Goal: Task Accomplishment & Management: Complete application form

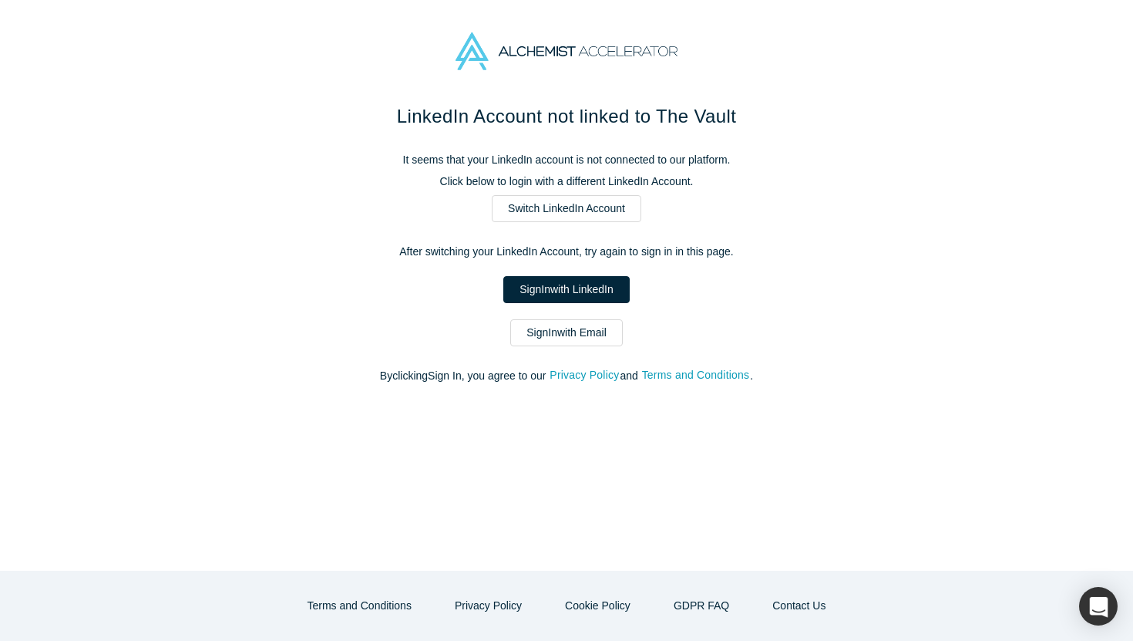
click at [331, 172] on div "LinkedIn Account not linked to The Vault It seems that your LinkedIn account is…" at bounding box center [567, 252] width 648 height 298
click at [561, 334] on link "Sign In with Email" at bounding box center [566, 332] width 113 height 27
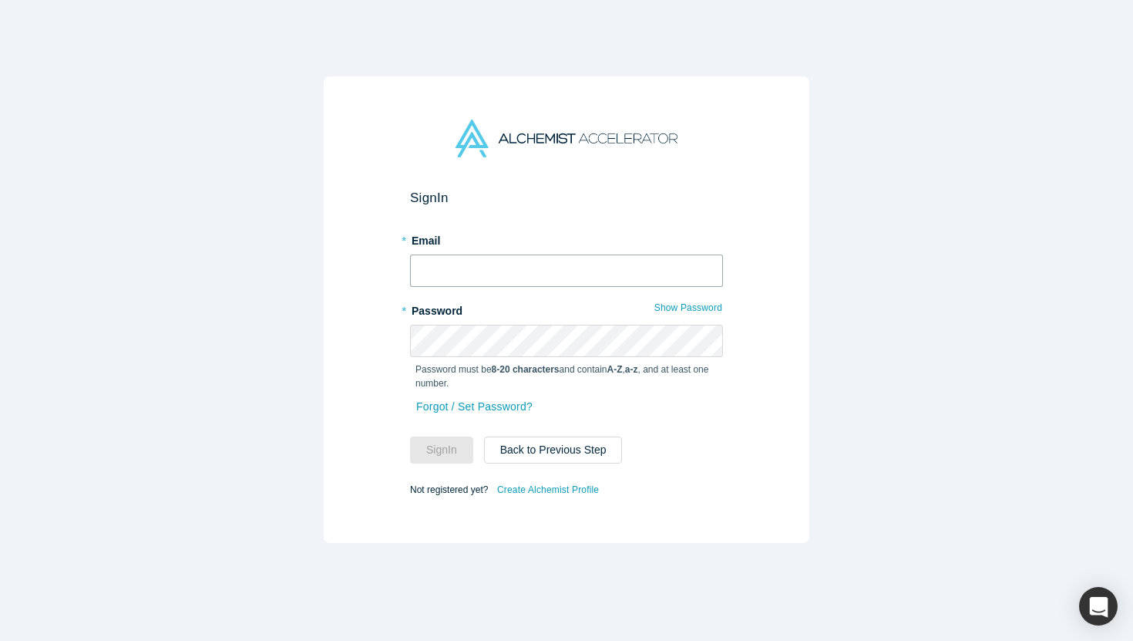
click at [542, 280] on input "text" at bounding box center [566, 270] width 313 height 32
click at [372, 266] on div "Sign In * Email * Password Show Password Password must be 8-20 characters and c…" at bounding box center [567, 309] width 486 height 466
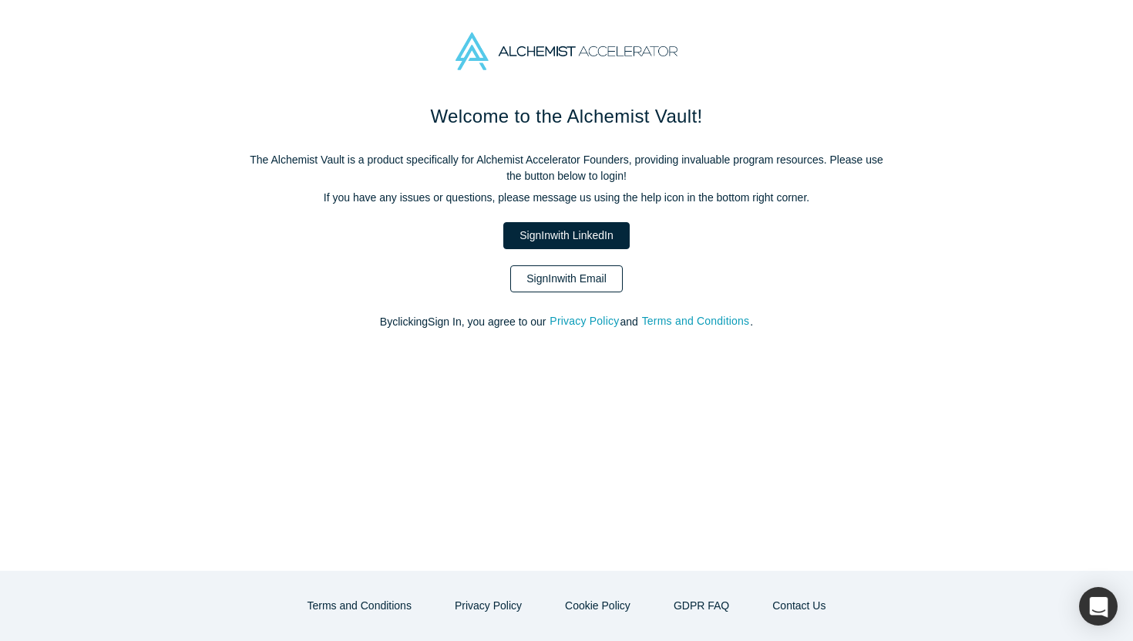
click at [575, 286] on link "Sign In with Email" at bounding box center [566, 278] width 113 height 27
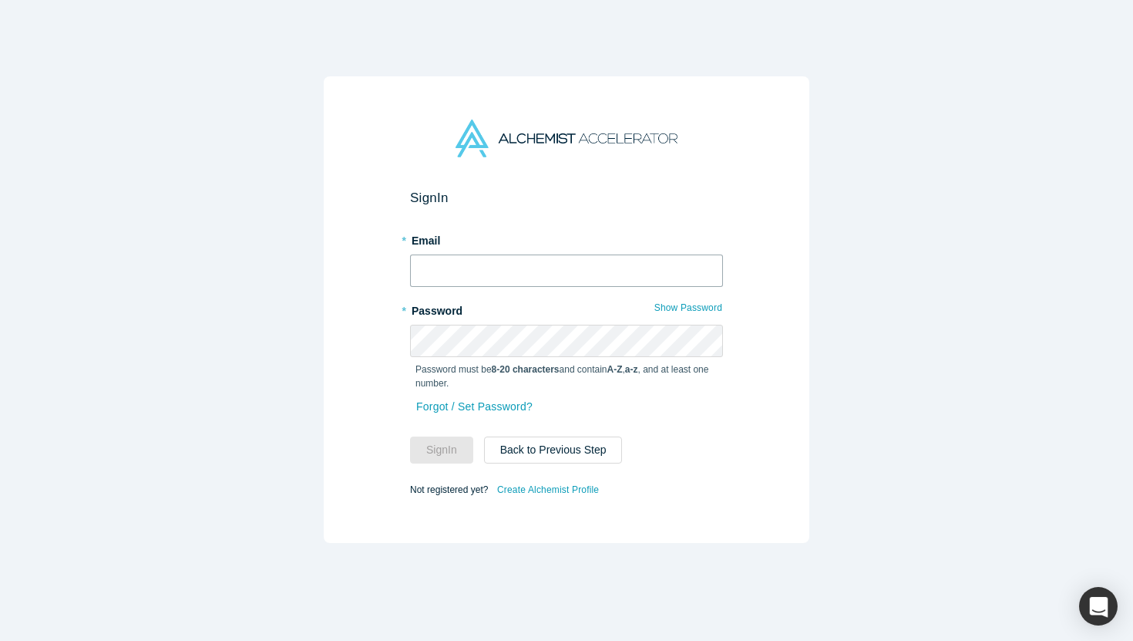
click at [575, 286] on input "text" at bounding box center [566, 270] width 313 height 32
type input "[EMAIL_ADDRESS][DOMAIN_NAME]"
click at [446, 449] on button "Sign In" at bounding box center [441, 449] width 63 height 27
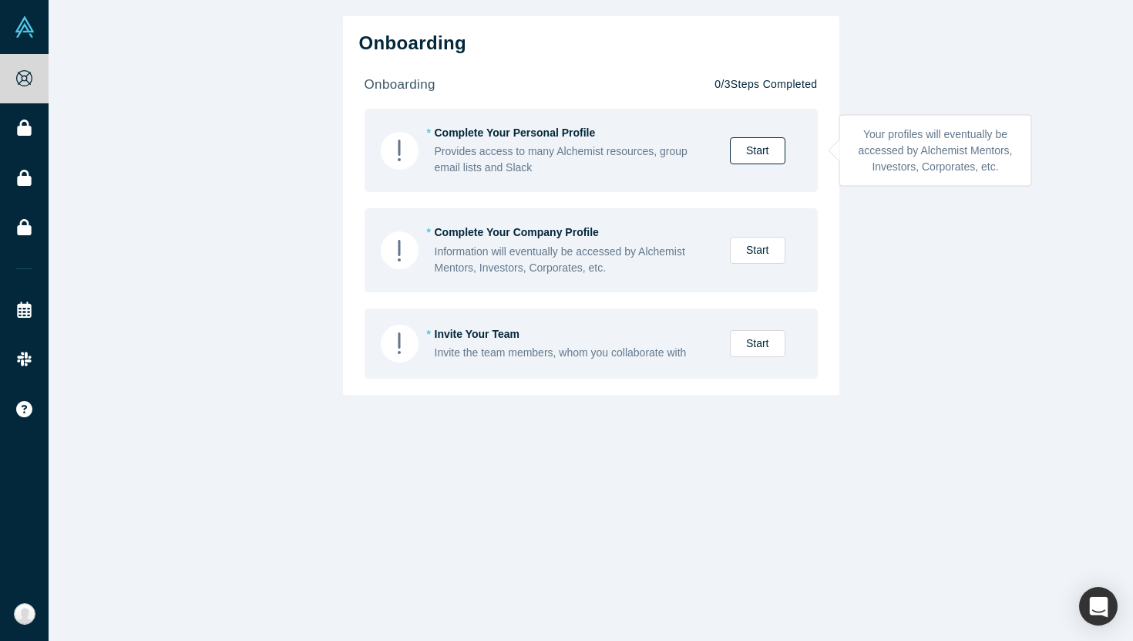
click at [751, 151] on link "Start" at bounding box center [758, 150] width 56 height 27
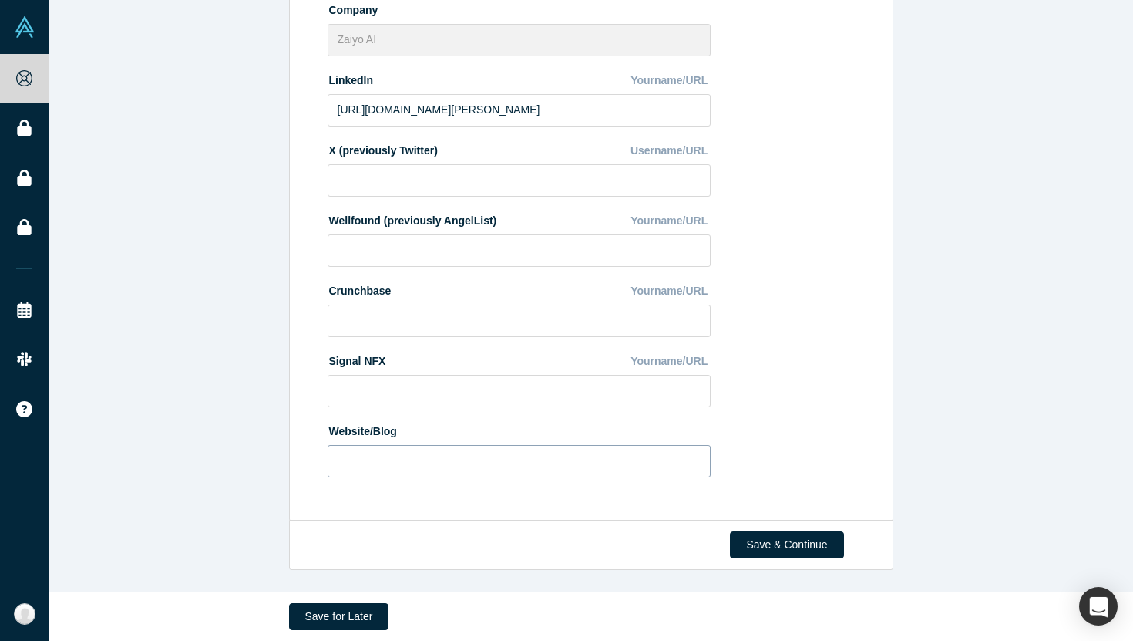
scroll to position [443, 0]
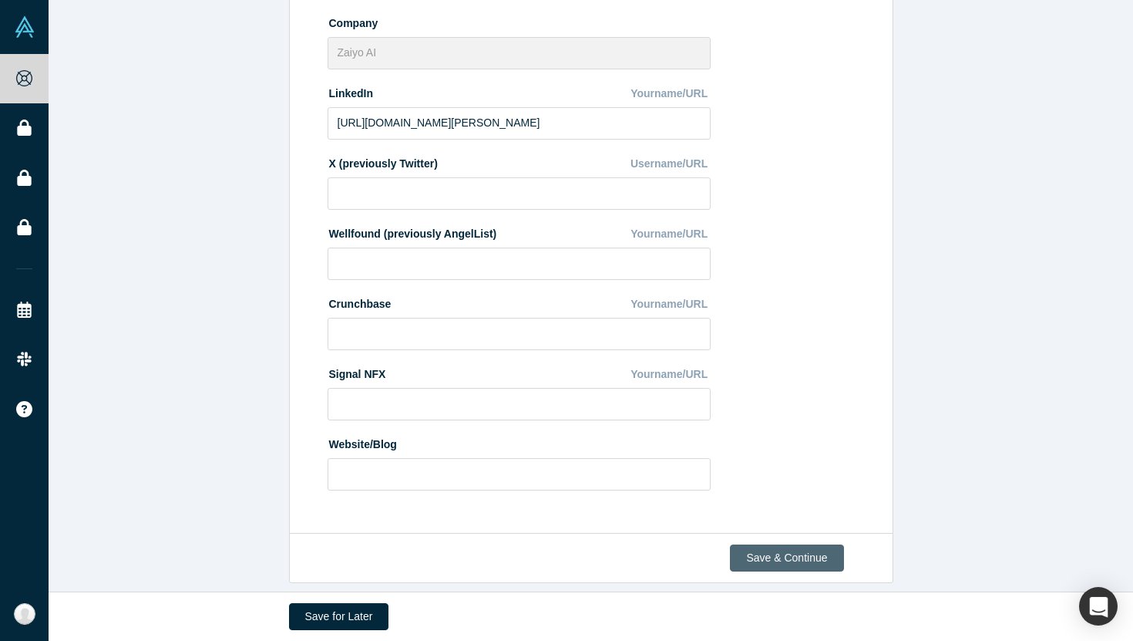
click at [762, 553] on button "Save & Continue" at bounding box center [786, 557] width 113 height 27
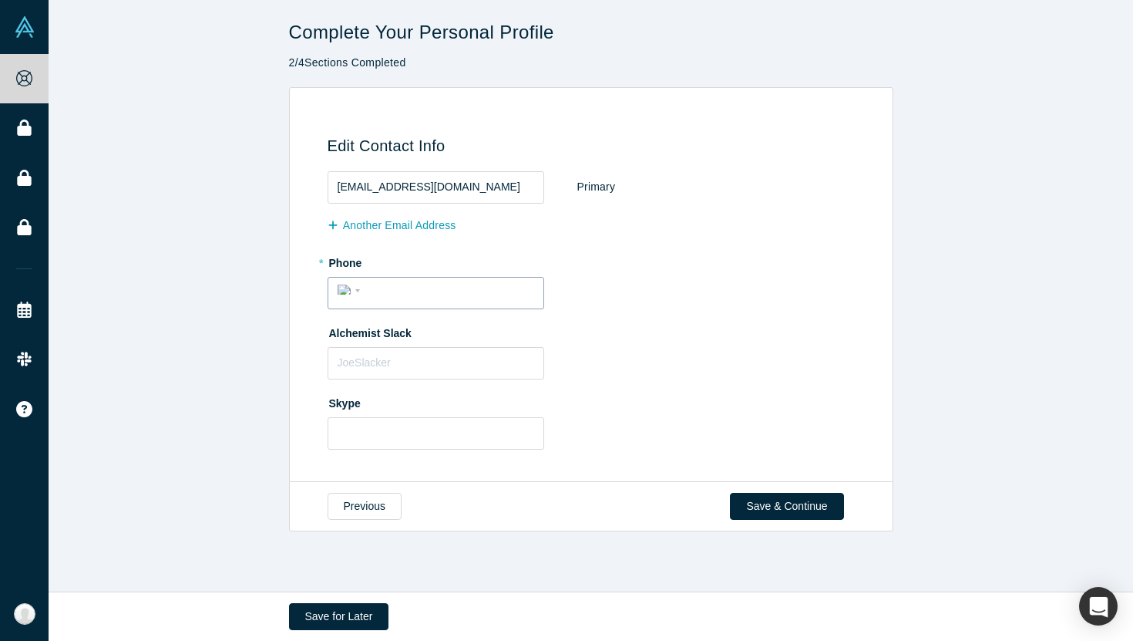
click at [470, 304] on div "International Afghanistan Åland Islands Albania Algeria American Samoa Andorra …" at bounding box center [436, 293] width 217 height 32
click at [430, 291] on input "tel" at bounding box center [449, 290] width 169 height 22
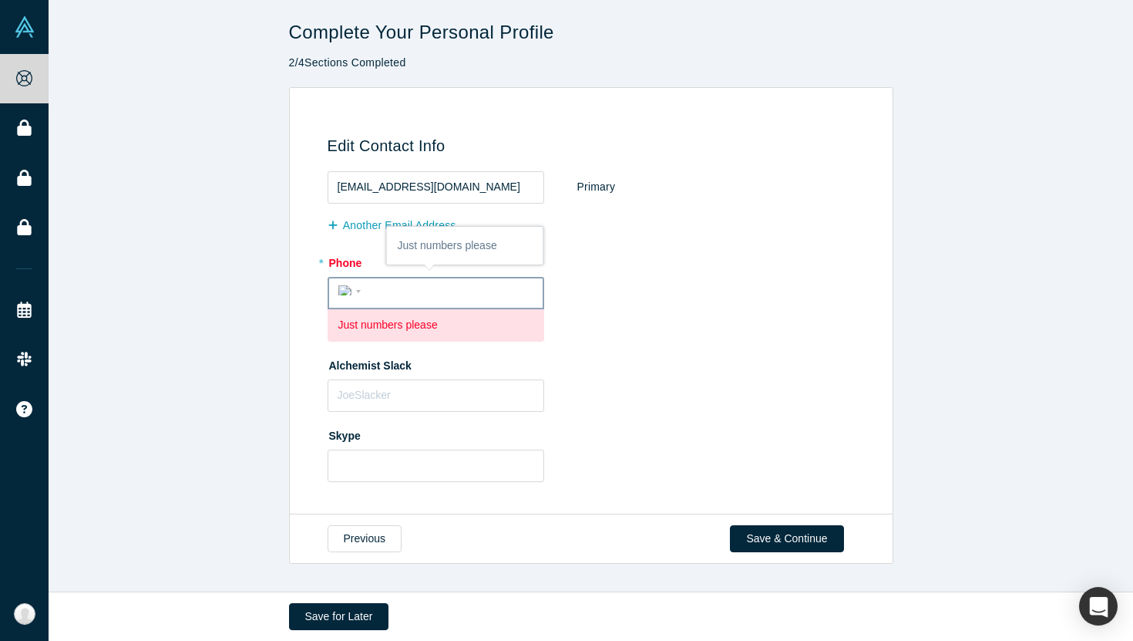
click at [506, 291] on input "tel" at bounding box center [449, 291] width 167 height 22
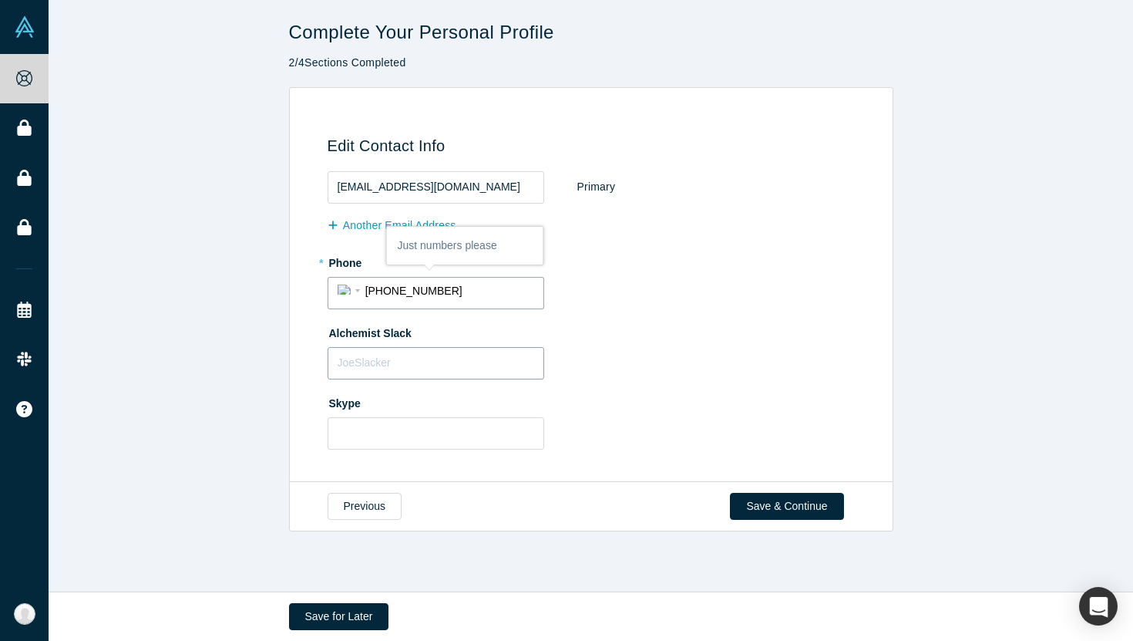
type input "(650) 334-9090"
click at [473, 354] on input "text" at bounding box center [436, 363] width 217 height 32
type input "Adil"
click at [466, 404] on label "Skype" at bounding box center [594, 401] width 533 height 22
click at [481, 464] on div "Edit Contact Info adikon93@gmail.com Primary Another Email Address * Phone Inte…" at bounding box center [588, 290] width 587 height 362
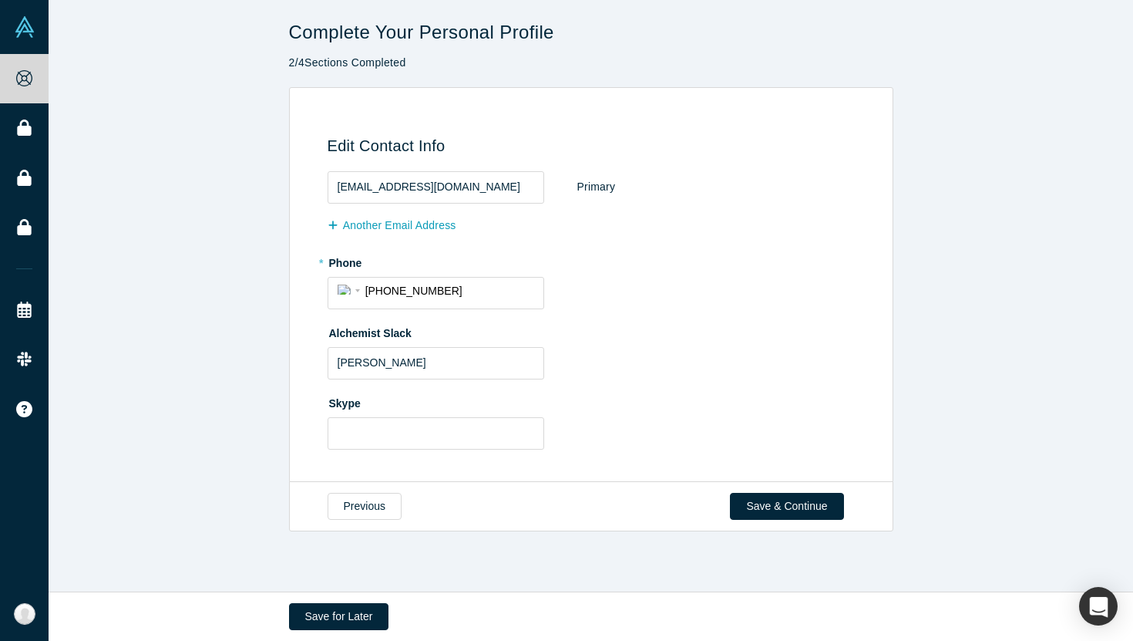
click at [395, 379] on fieldset "adikon93@gmail.com Primary Another Email Address * Phone International Afghanis…" at bounding box center [594, 315] width 533 height 289
click at [394, 370] on input "Adil" at bounding box center [436, 363] width 217 height 32
click at [372, 396] on label "Skype" at bounding box center [594, 401] width 533 height 22
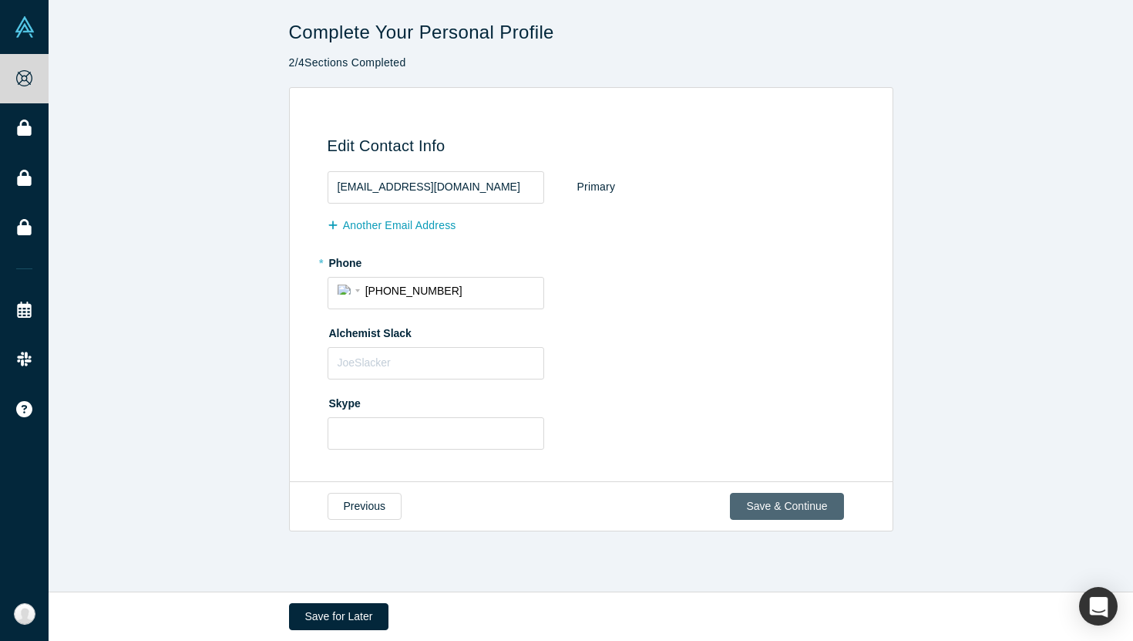
click at [777, 498] on button "Save & Continue" at bounding box center [786, 506] width 113 height 27
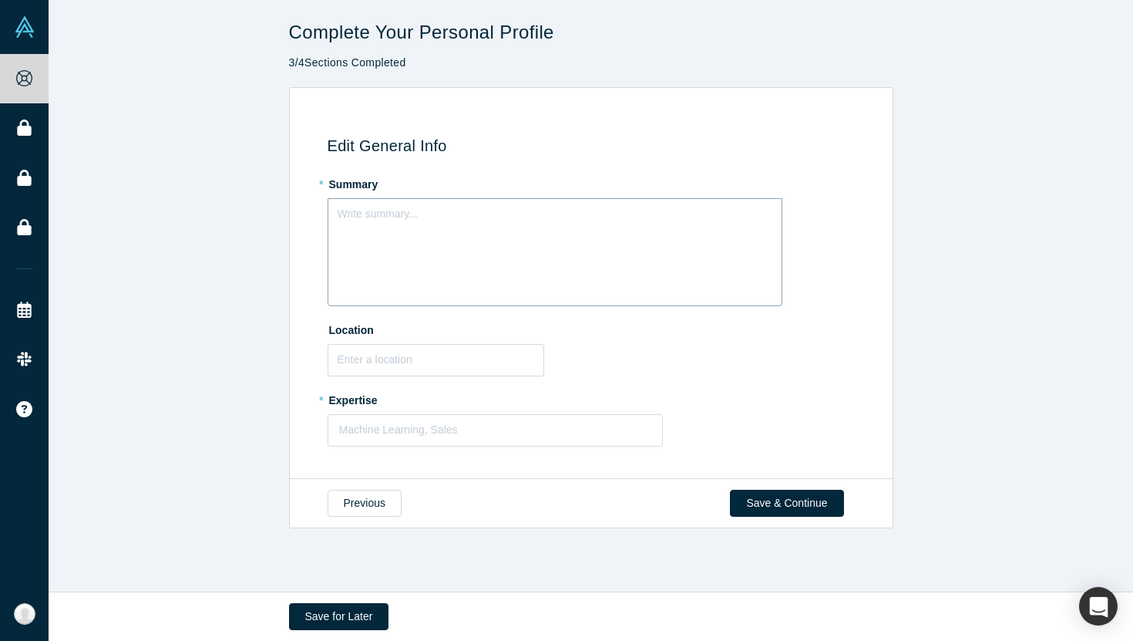
click at [557, 236] on div "Write summary..." at bounding box center [555, 252] width 455 height 108
click at [550, 335] on label "Location" at bounding box center [594, 328] width 533 height 22
click at [498, 364] on input "text" at bounding box center [436, 360] width 217 height 32
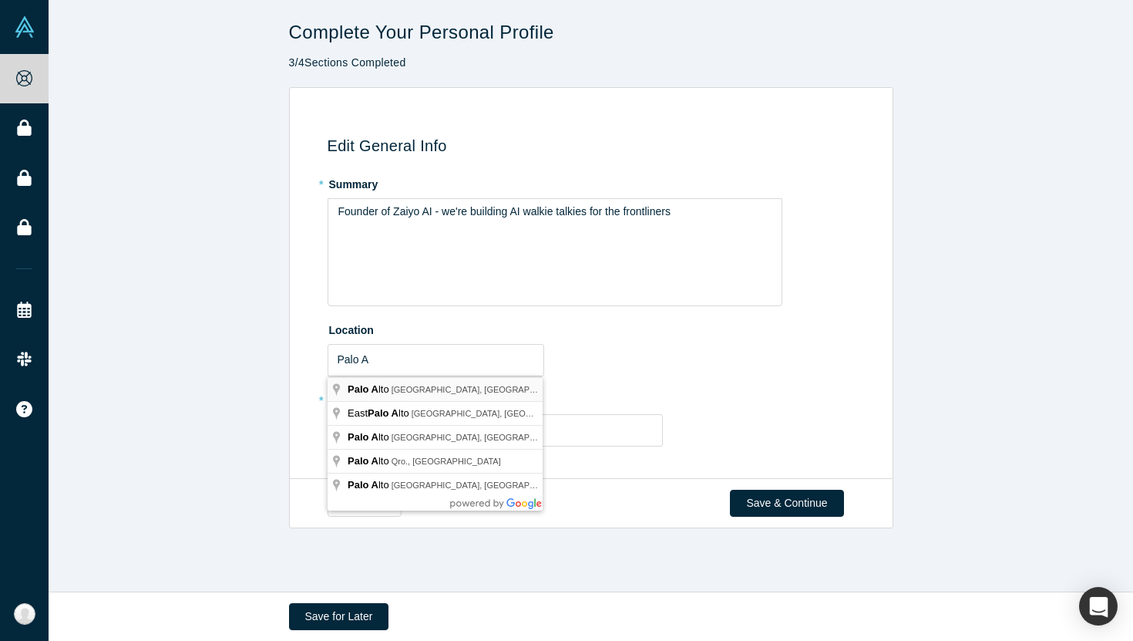
type input "Palo Alto, CA, USA"
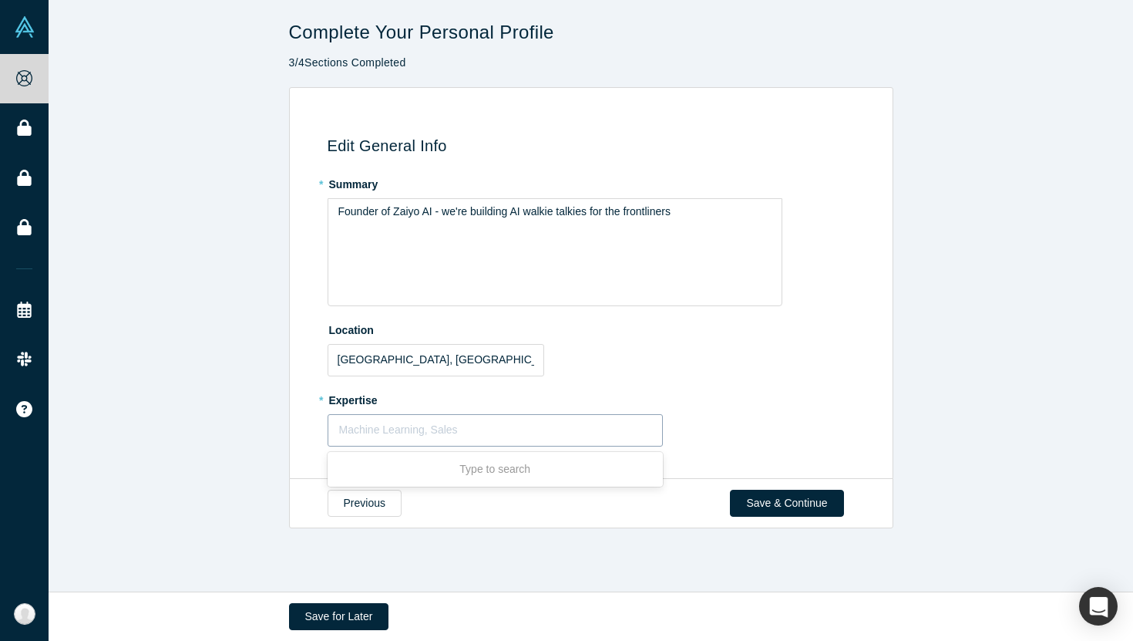
click at [470, 428] on div at bounding box center [495, 429] width 313 height 19
click at [475, 469] on div "Type to search" at bounding box center [496, 469] width 336 height 29
type input "C"
type input "Solution"
click at [467, 428] on div at bounding box center [495, 429] width 313 height 19
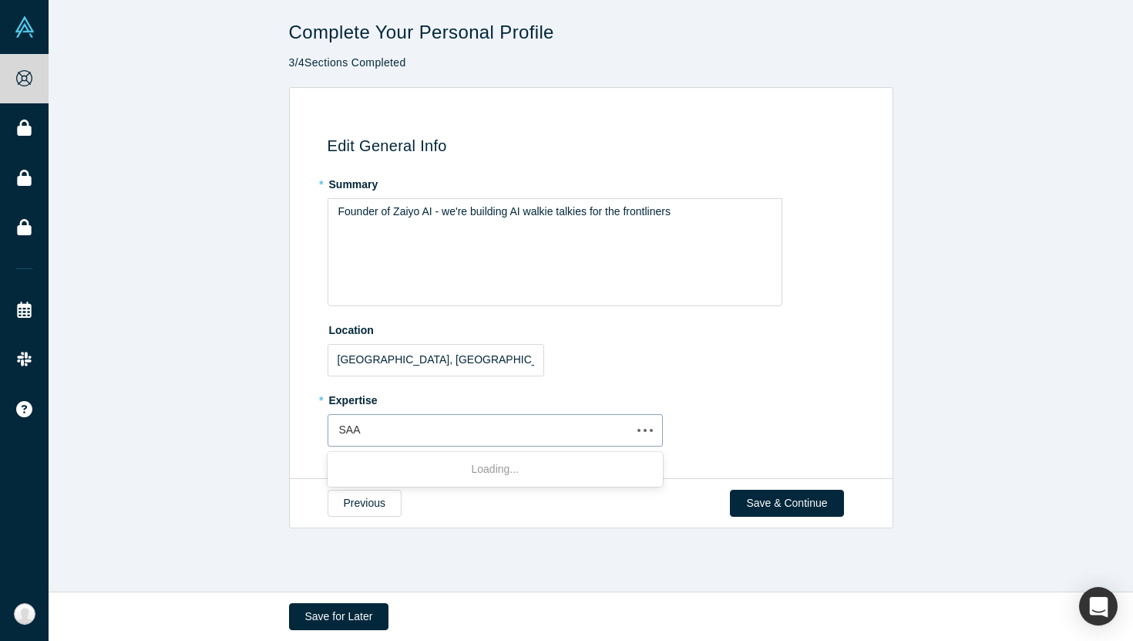
type input "SAAS"
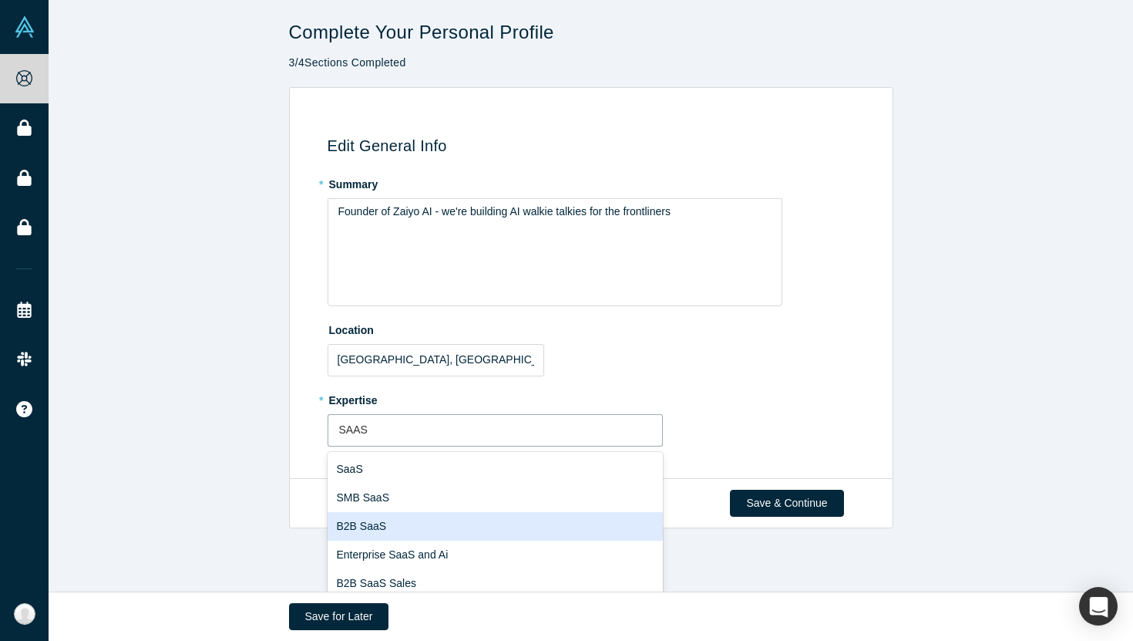
click at [429, 527] on div "B2B SaaS" at bounding box center [496, 526] width 336 height 29
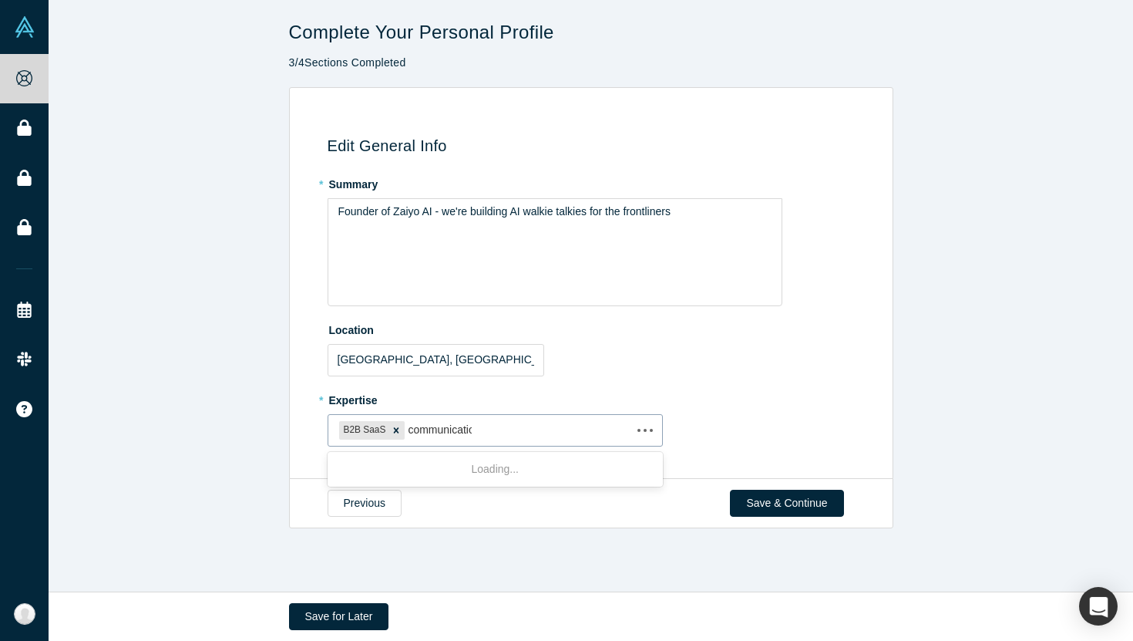
type input "communication"
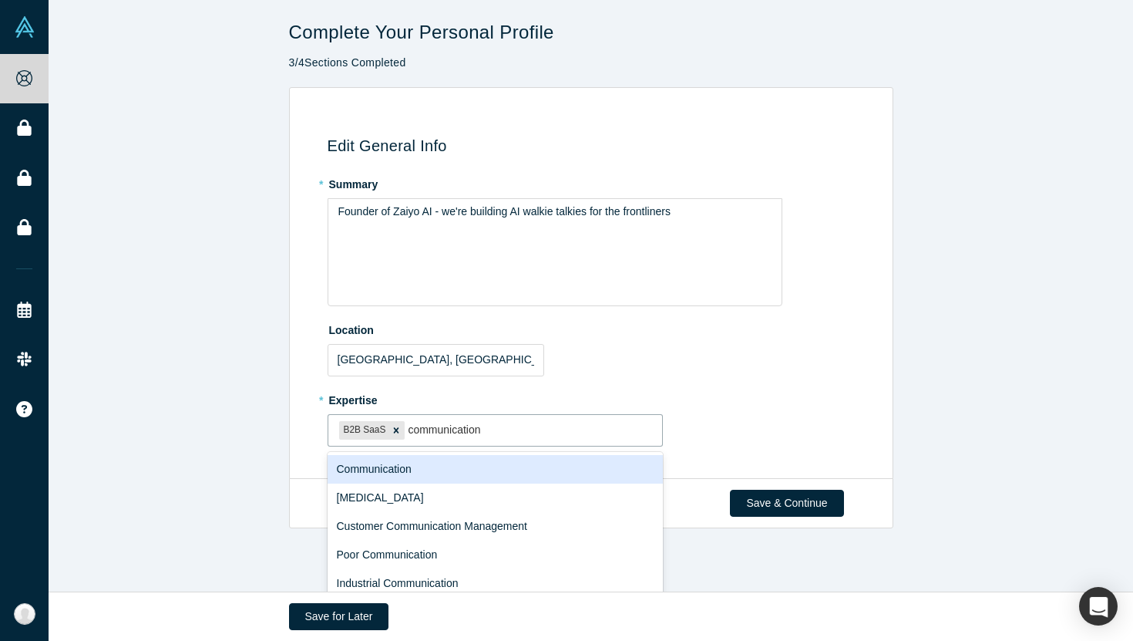
scroll to position [12, 0]
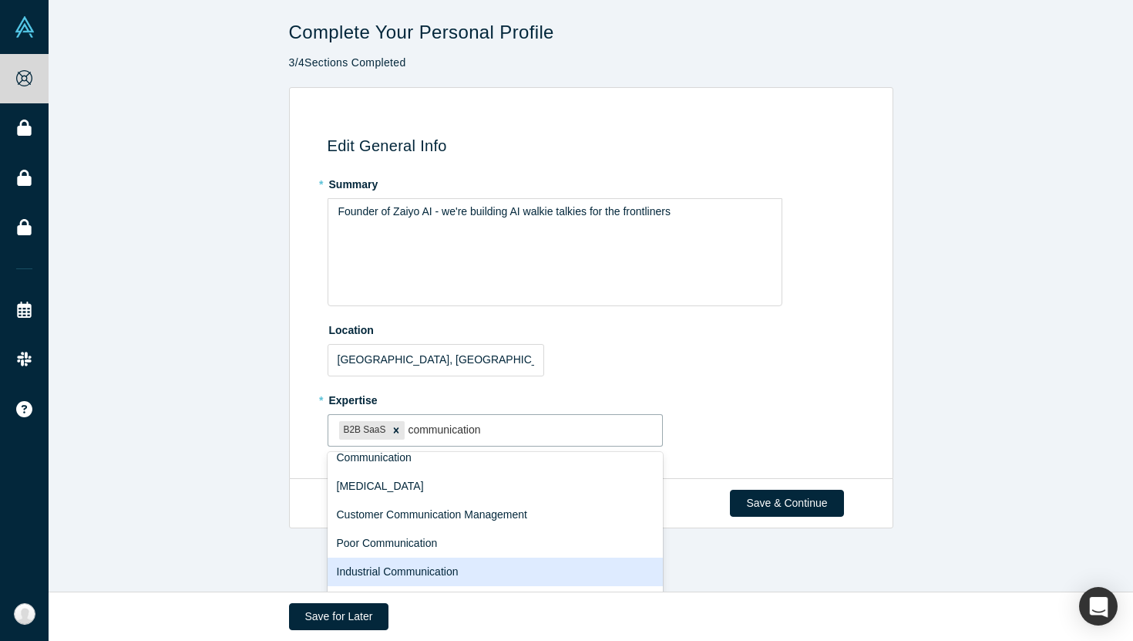
click at [467, 570] on div "Industrial Communication" at bounding box center [496, 571] width 336 height 29
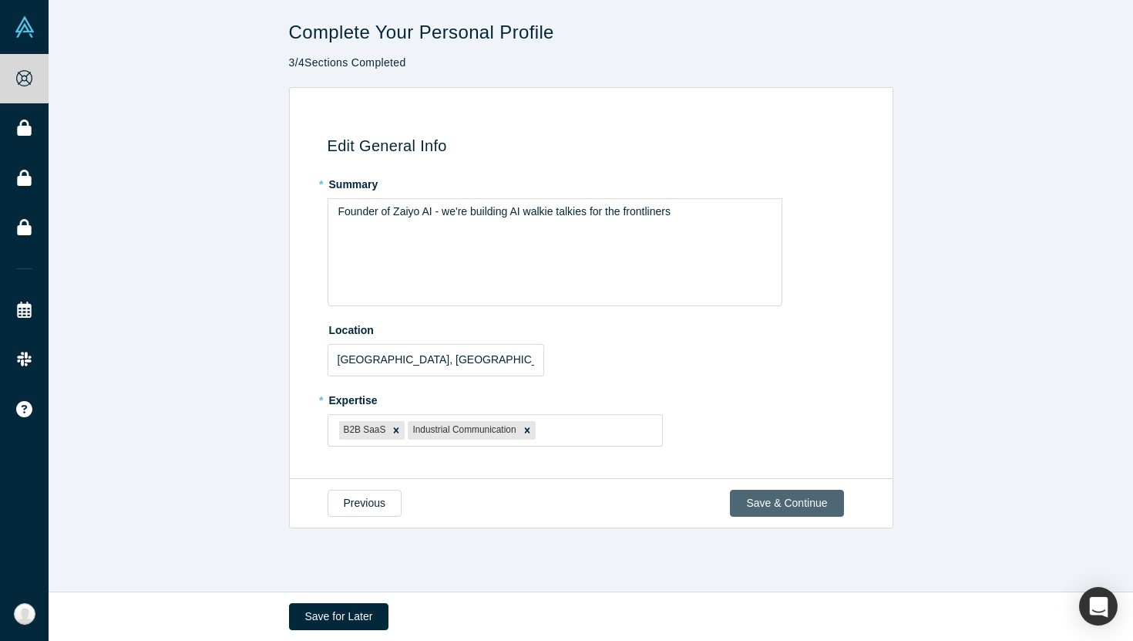
click at [774, 502] on button "Save & Continue" at bounding box center [786, 503] width 113 height 27
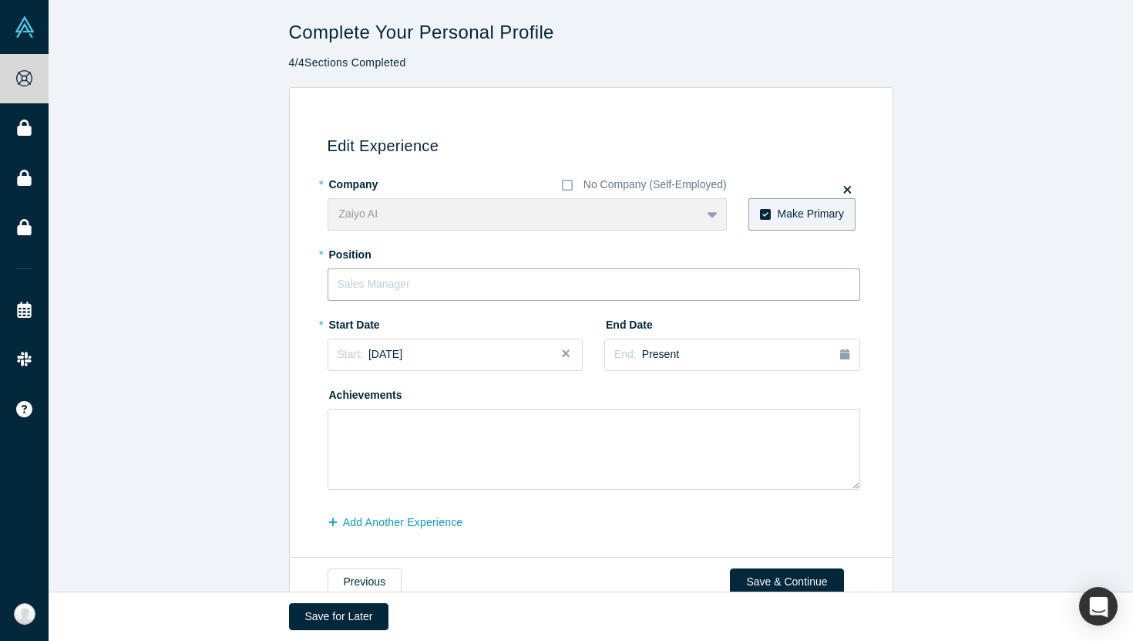
click at [521, 287] on input "text" at bounding box center [594, 284] width 533 height 32
type input "CEO"
click at [468, 352] on div "Start: September 2025" at bounding box center [456, 354] width 236 height 16
click at [458, 464] on div "Sep" at bounding box center [463, 468] width 49 height 16
click at [685, 351] on div "End: Present" at bounding box center [732, 354] width 236 height 17
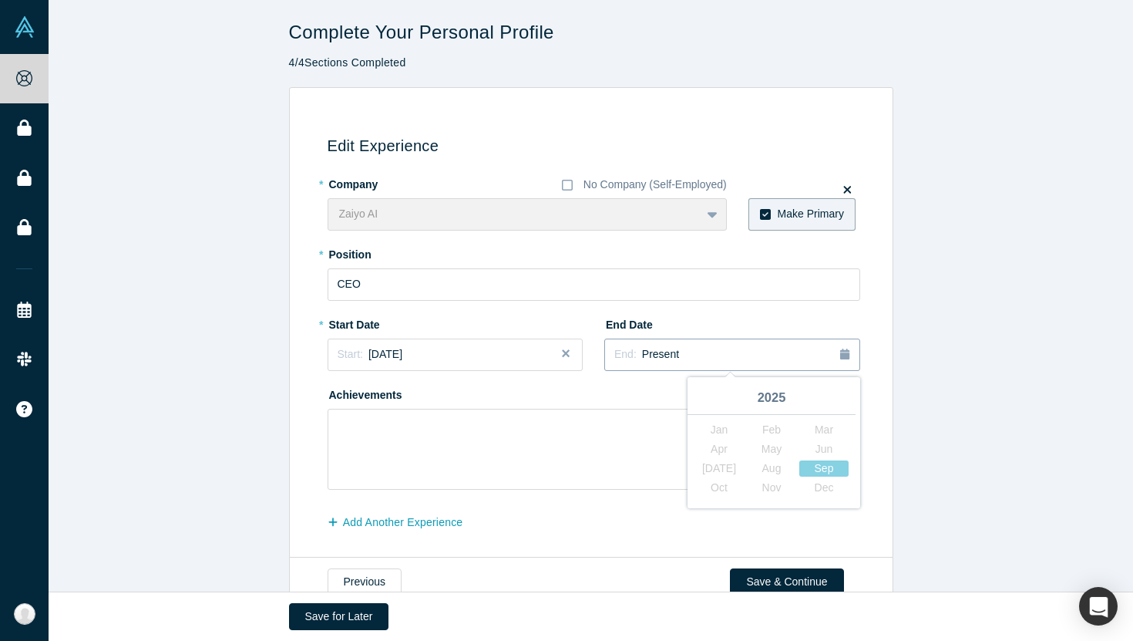
click at [685, 351] on div "End: Present" at bounding box center [732, 354] width 236 height 17
click at [688, 318] on label "End Date" at bounding box center [647, 322] width 86 height 22
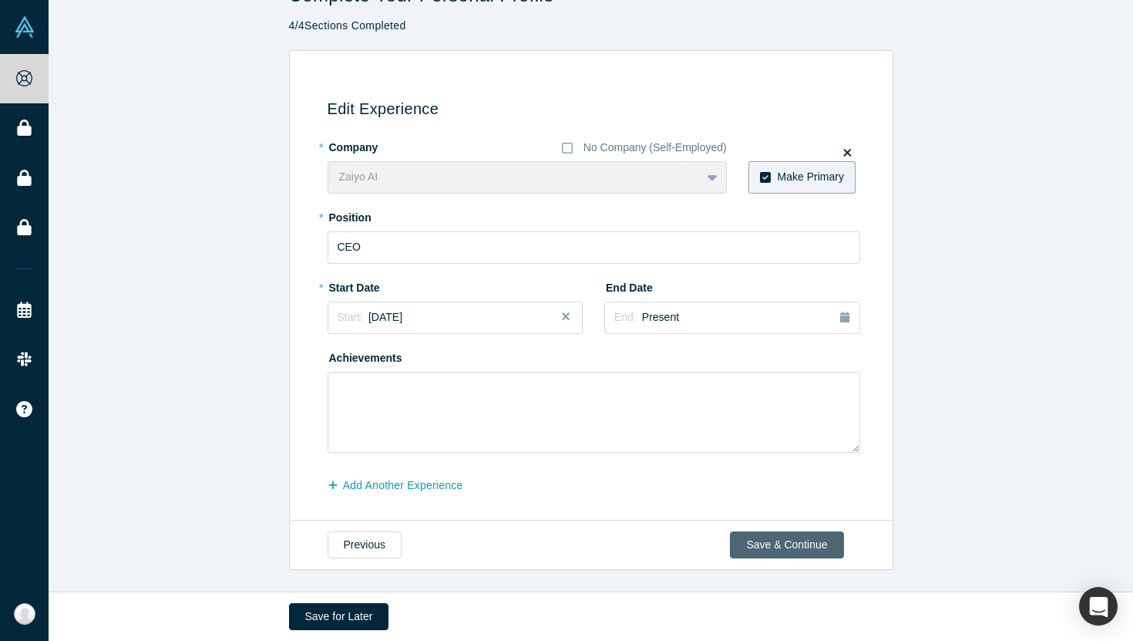
click at [786, 540] on button "Save & Continue" at bounding box center [786, 544] width 113 height 27
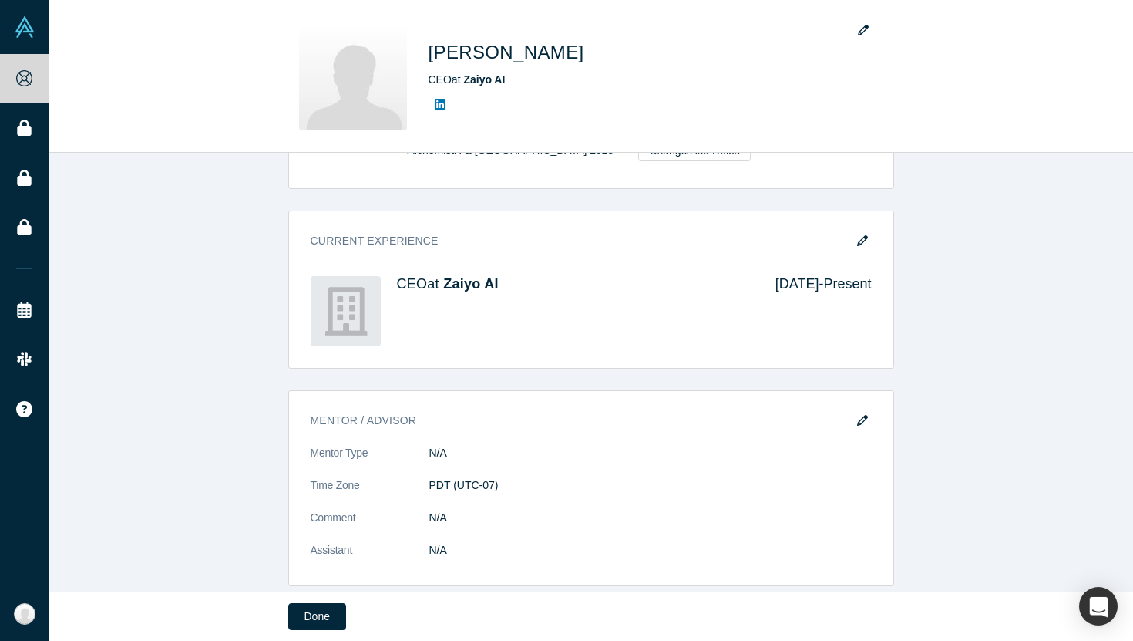
scroll to position [0, 0]
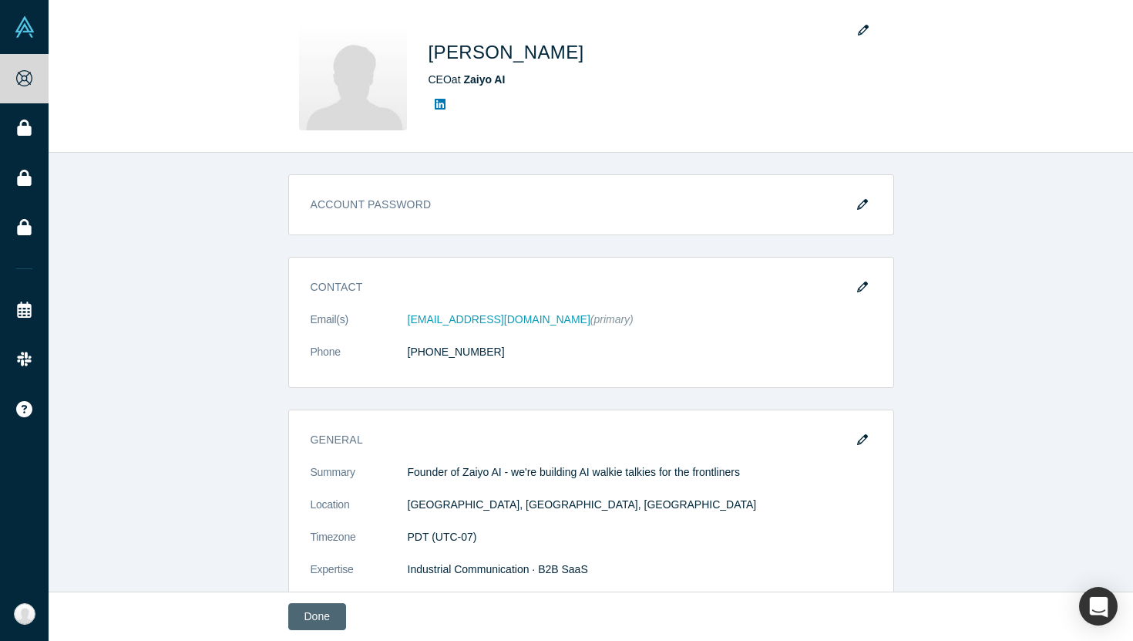
click at [306, 615] on button "Done" at bounding box center [317, 616] width 58 height 27
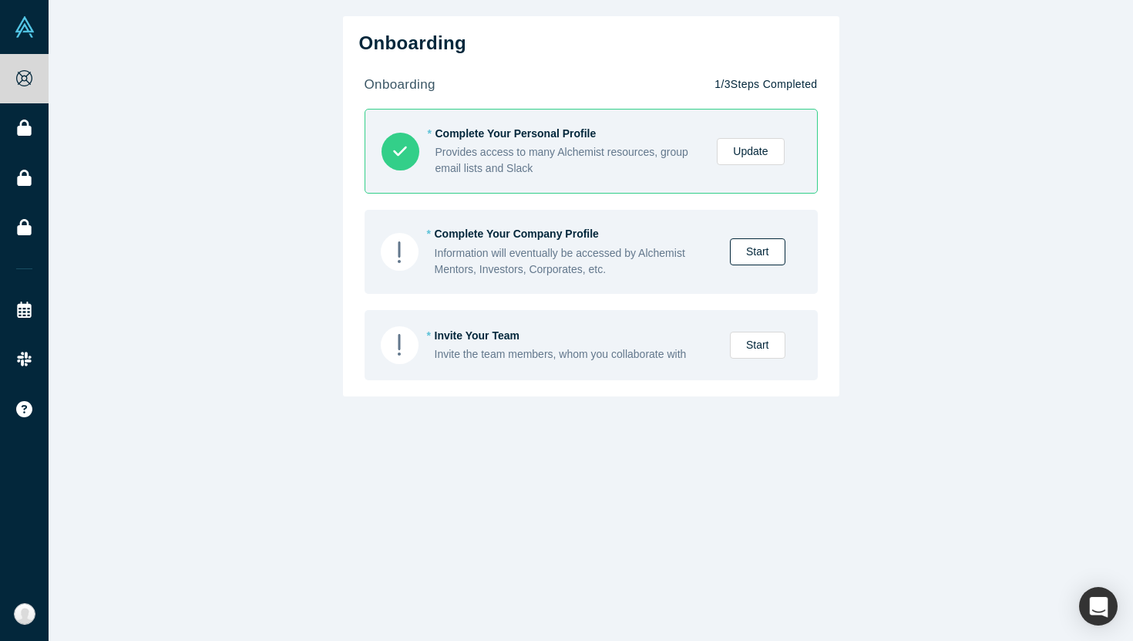
click at [753, 248] on link "Start" at bounding box center [758, 251] width 56 height 27
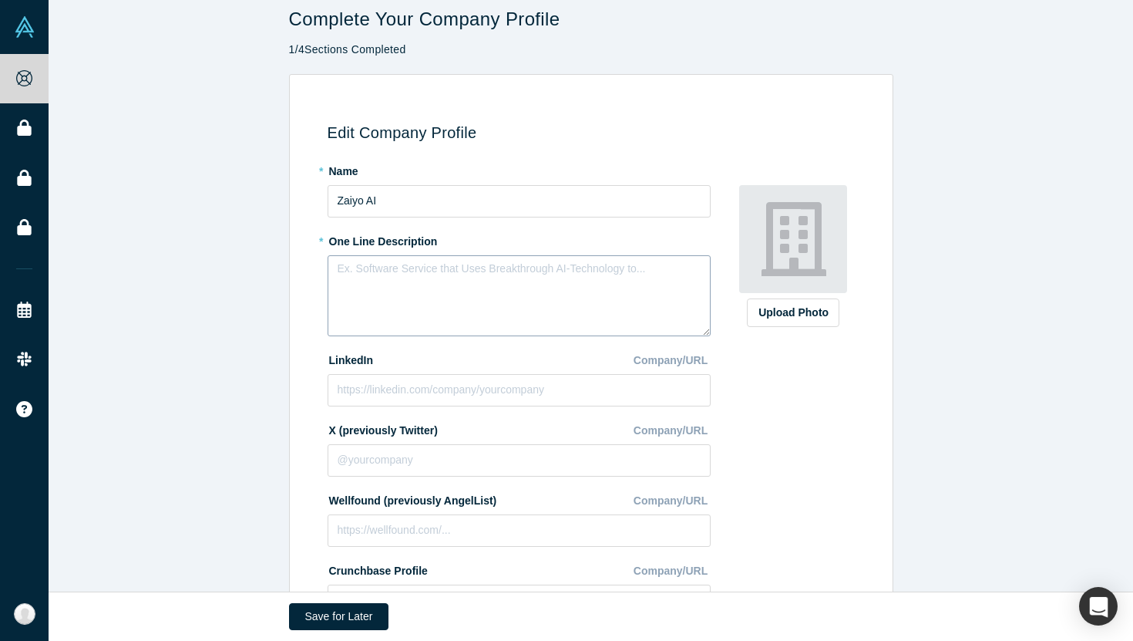
scroll to position [15, 0]
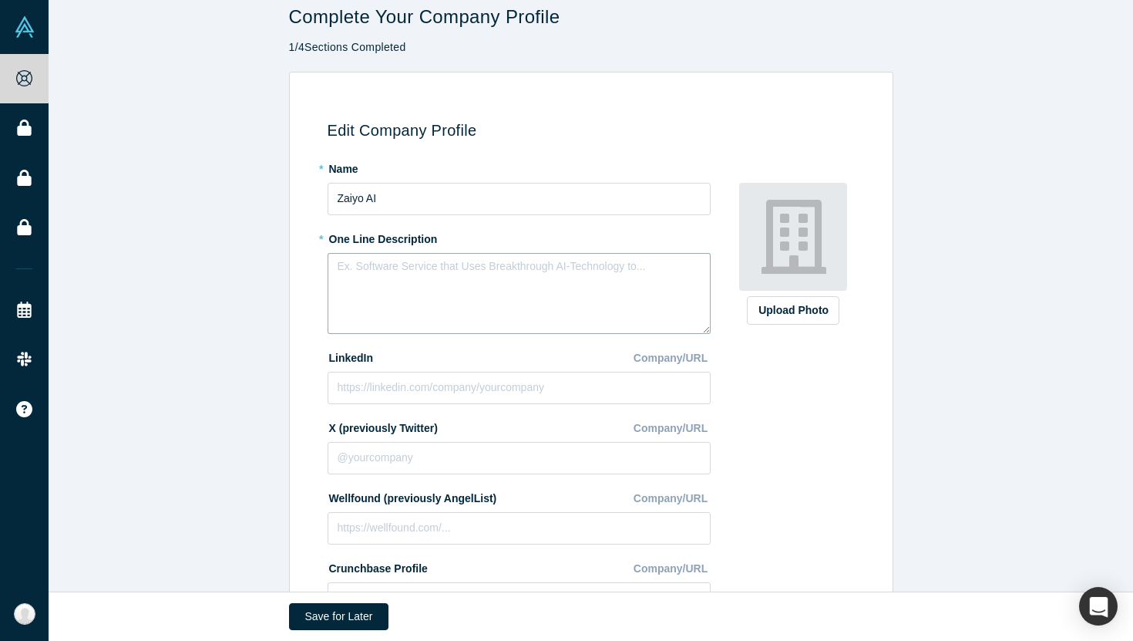
click at [525, 315] on textarea at bounding box center [519, 293] width 383 height 81
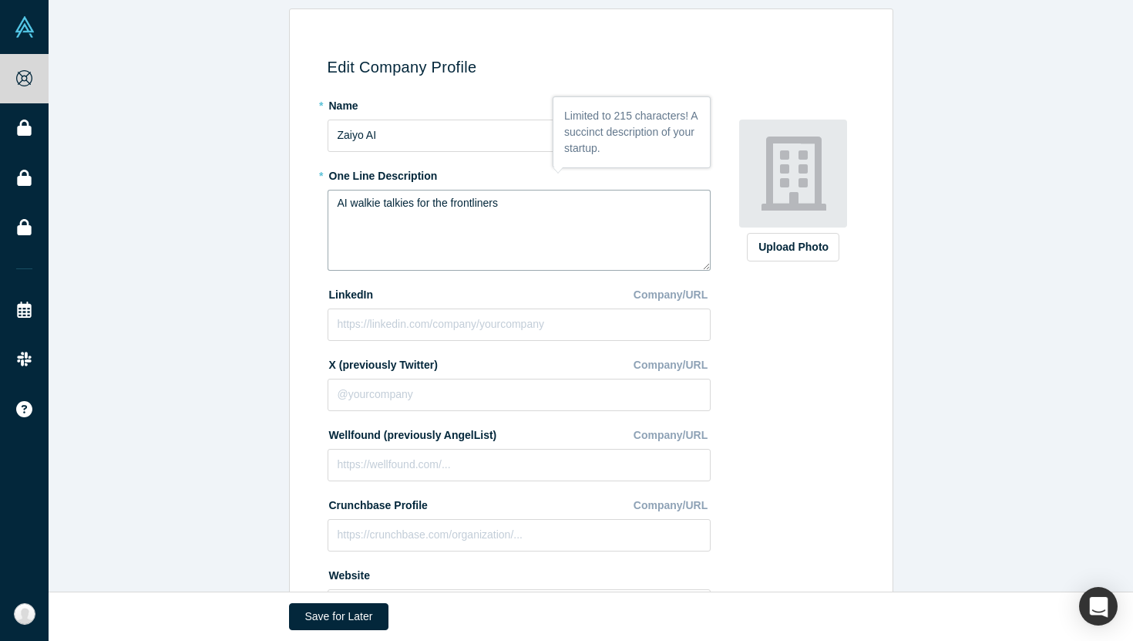
scroll to position [89, 0]
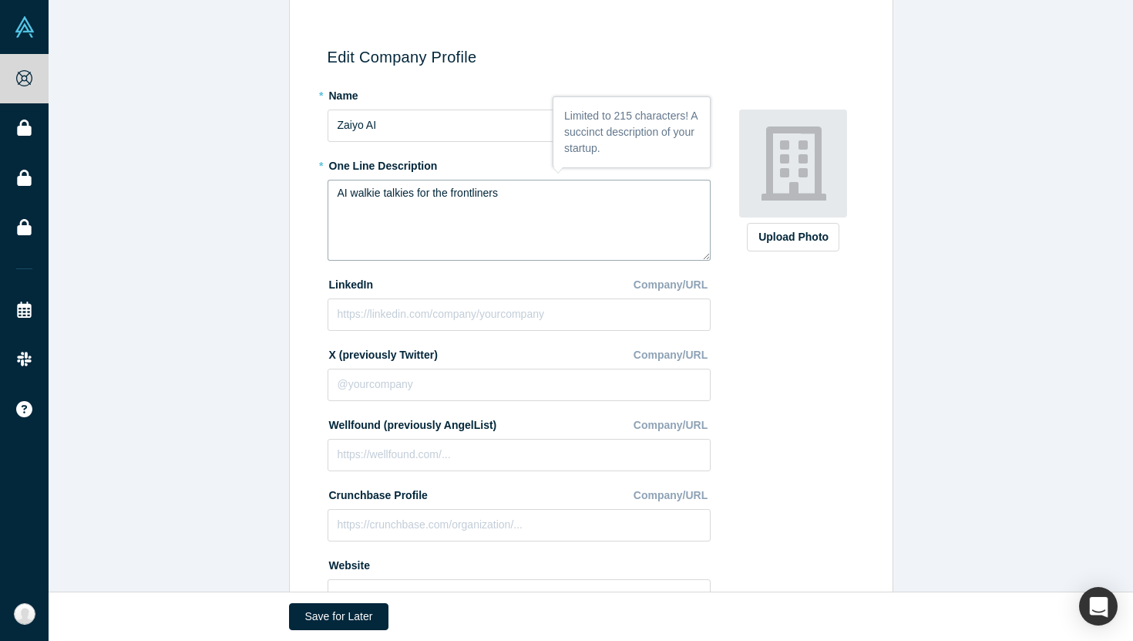
type textarea "AI walkie talkies for the frontliners"
click at [419, 317] on input at bounding box center [519, 314] width 383 height 32
paste input "linkedin.com/company/zaiyo/"
type input "linkedin.com/company/zaiyo/"
click at [251, 330] on div "Edit Company Profile * Name Zaiyo AI * One Line Description AI walkie talkies f…" at bounding box center [591, 326] width 1085 height 657
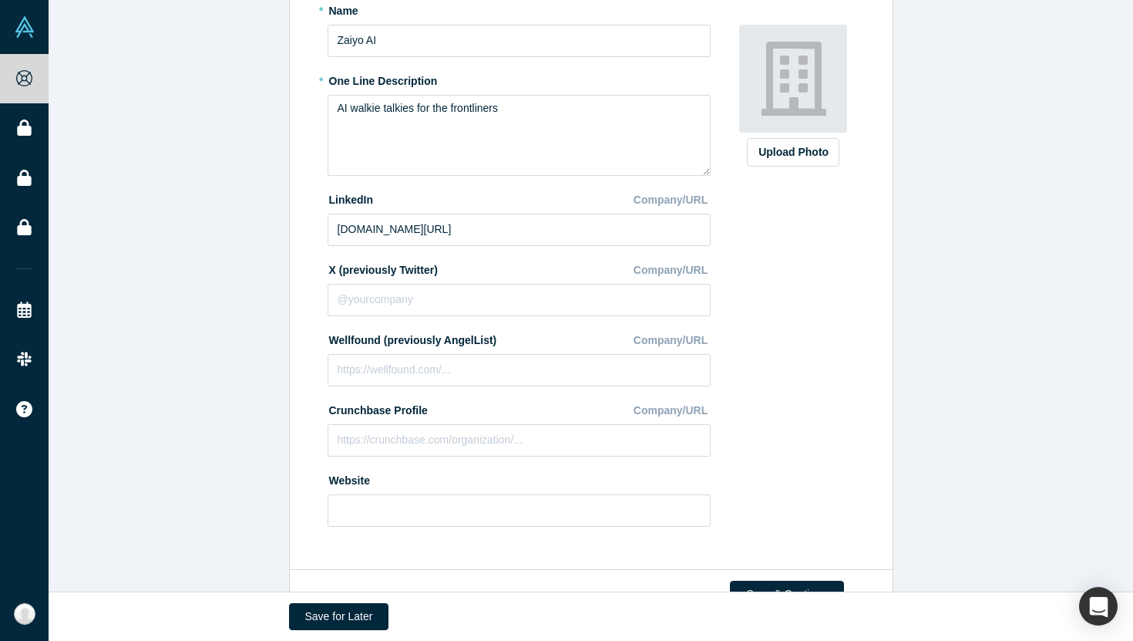
scroll to position [223, 0]
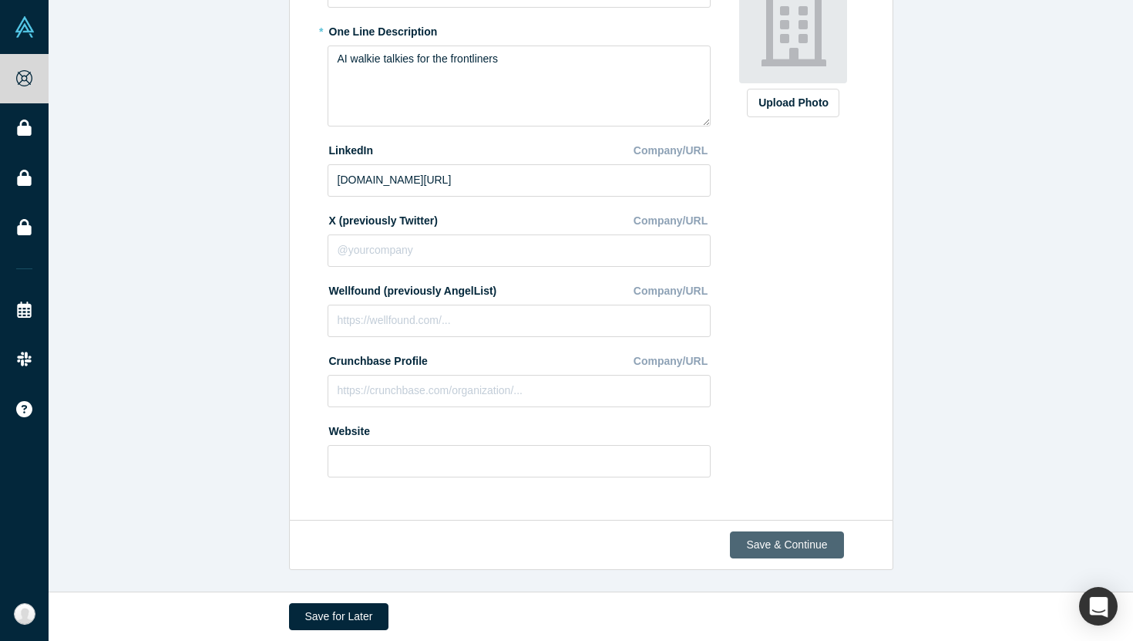
click at [771, 537] on button "Save & Continue" at bounding box center [786, 544] width 113 height 27
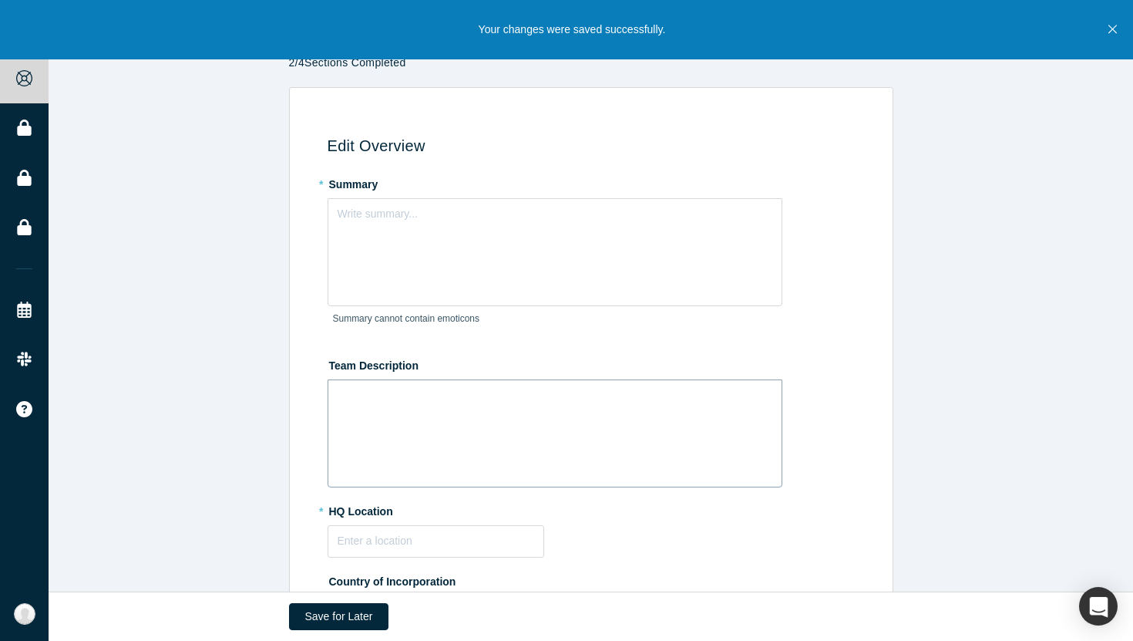
scroll to position [7, 0]
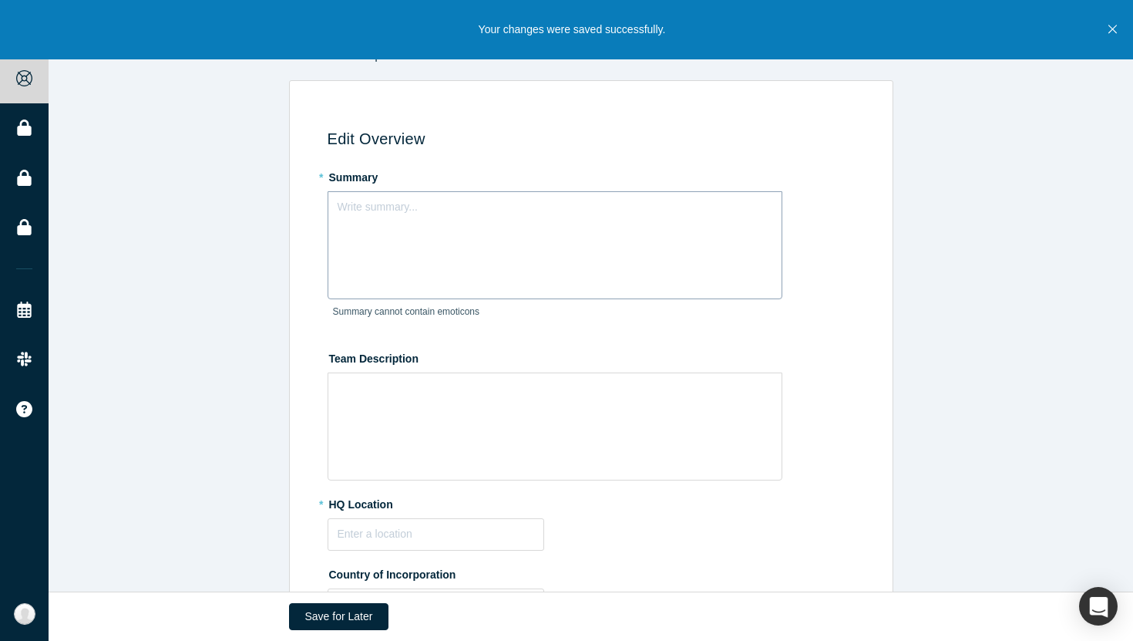
click at [444, 257] on div "Write summary..." at bounding box center [555, 245] width 455 height 108
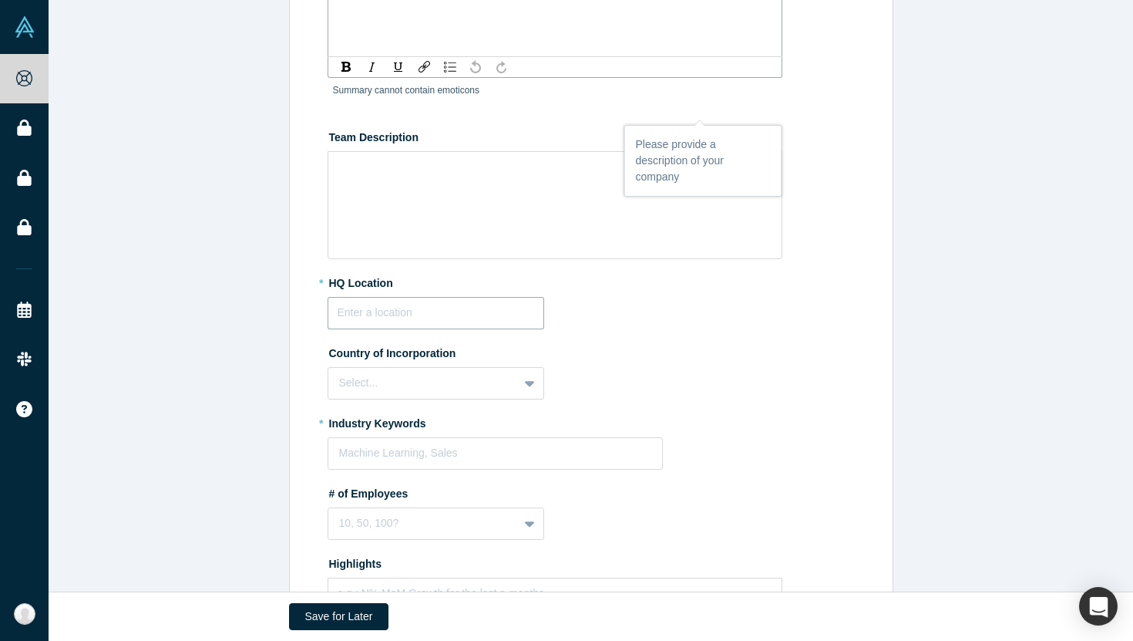
click at [448, 298] on div "* HQ Location" at bounding box center [594, 299] width 533 height 59
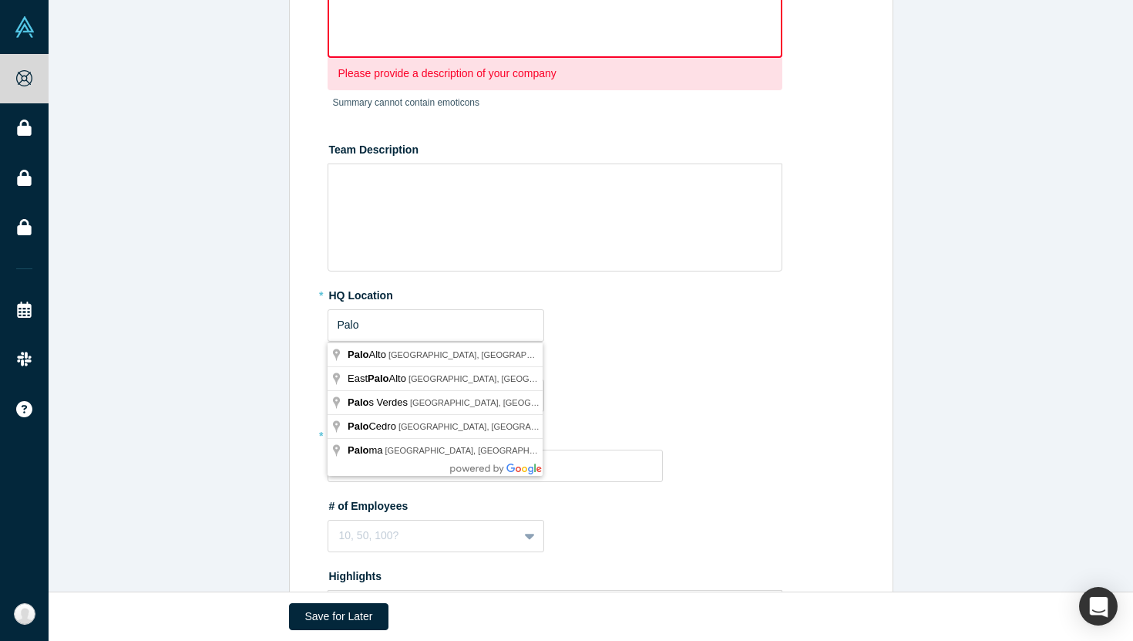
type input "Palo Alto, CA, USA"
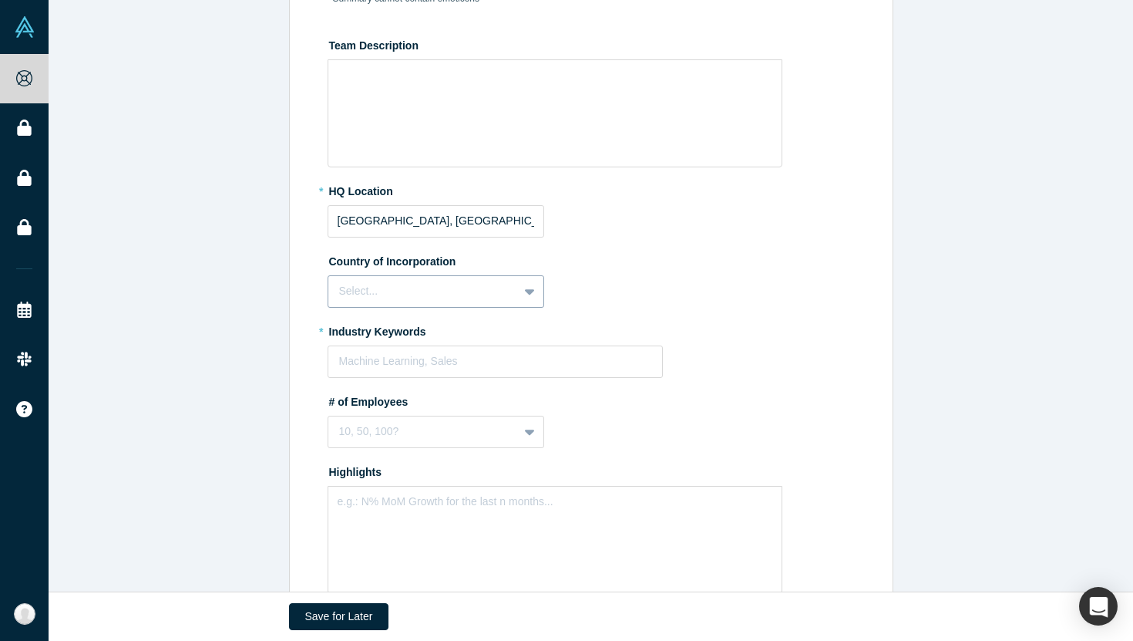
scroll to position [361, 0]
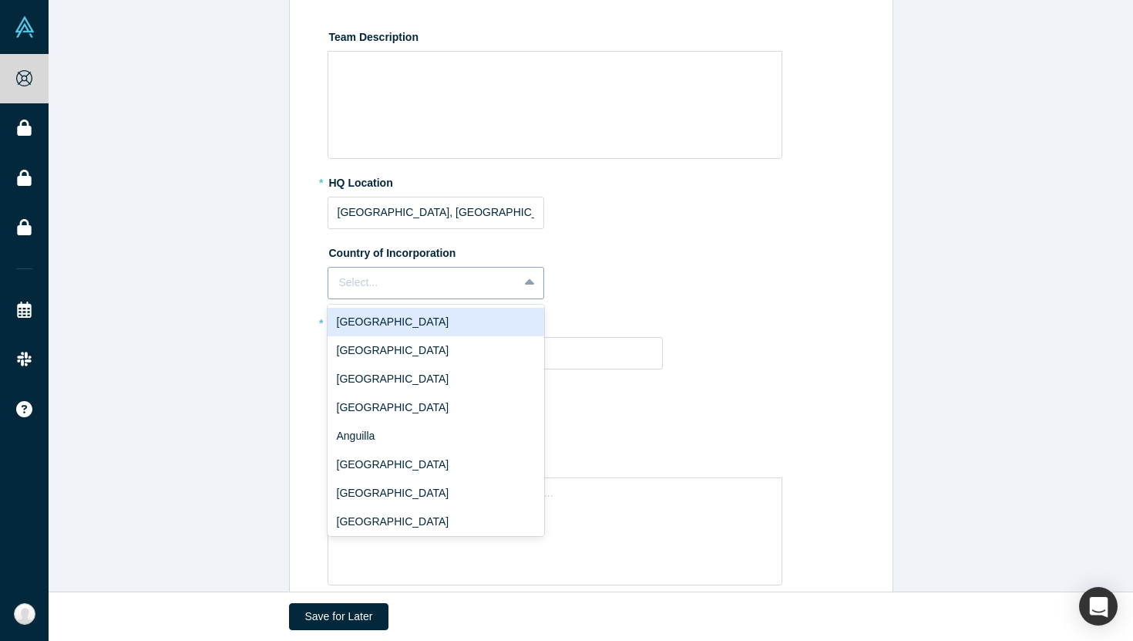
click at [487, 286] on div at bounding box center [423, 282] width 168 height 19
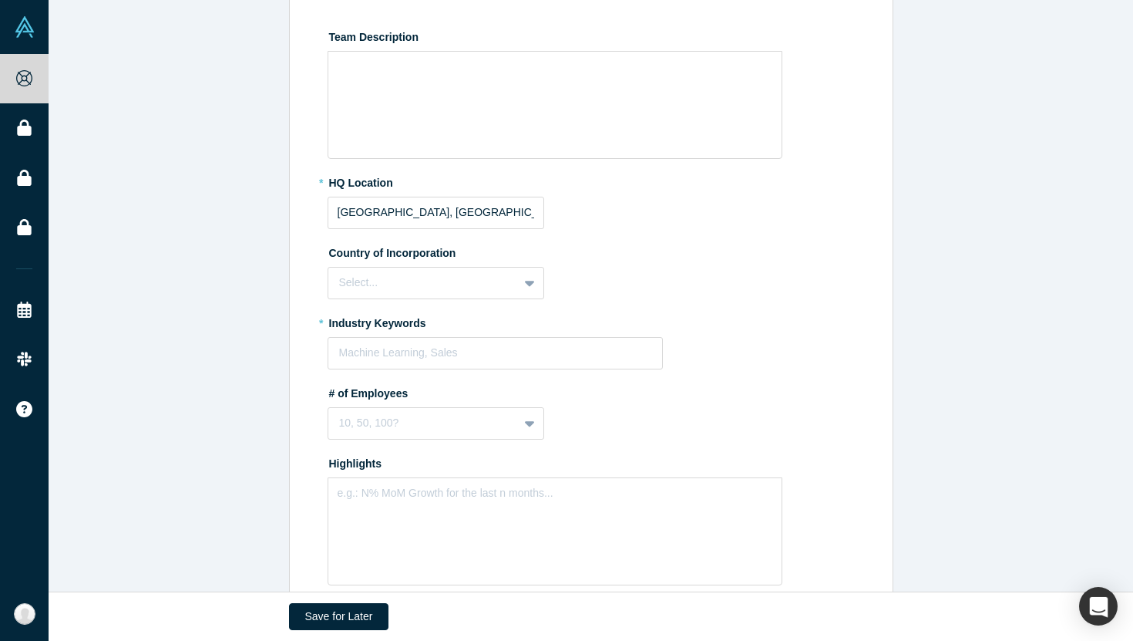
click at [611, 280] on div "Country of Incorporation Select..." at bounding box center [594, 269] width 533 height 59
click at [461, 357] on div at bounding box center [495, 352] width 313 height 19
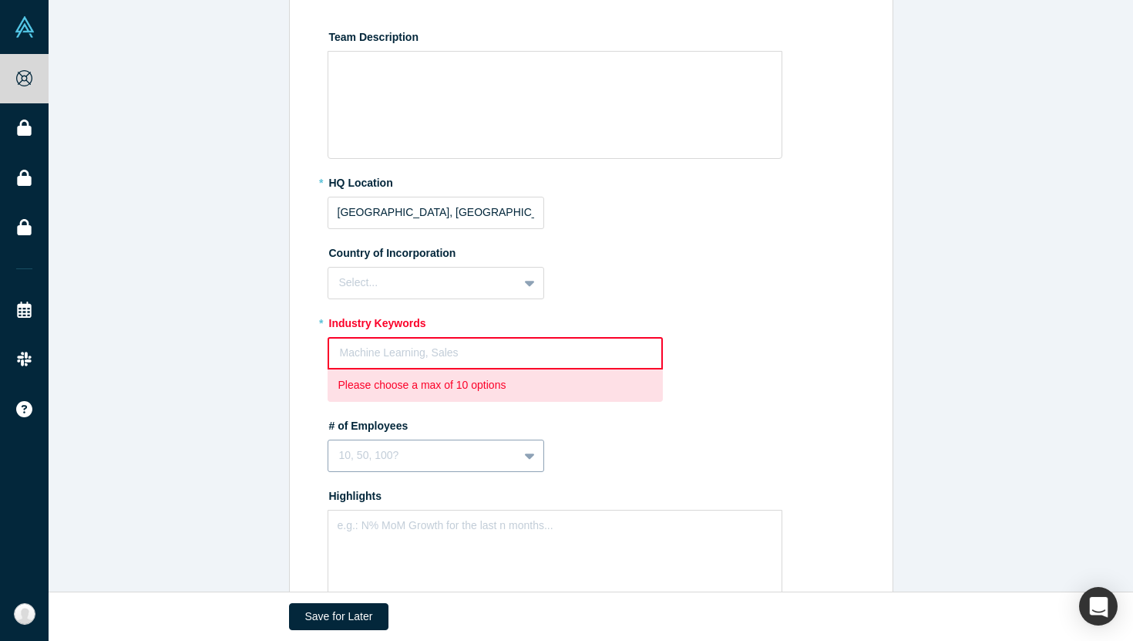
click at [538, 447] on fieldset "* Summary Write summary... Please provide a description of your company Summary…" at bounding box center [594, 254] width 533 height 888
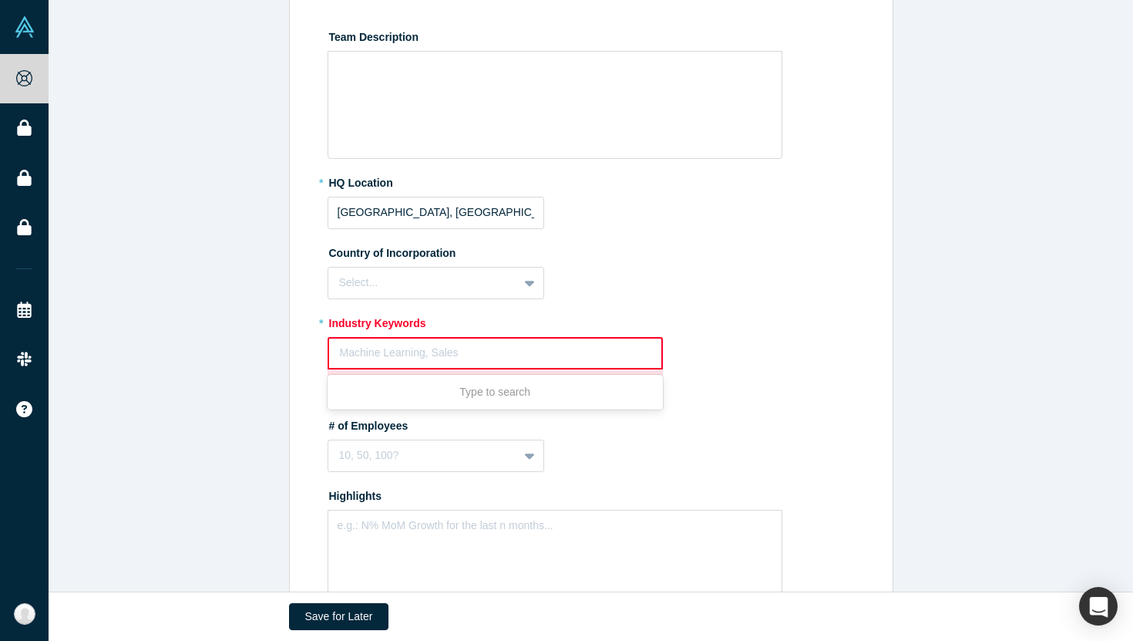
click at [533, 358] on div at bounding box center [495, 352] width 311 height 19
type input "b2b saas ai"
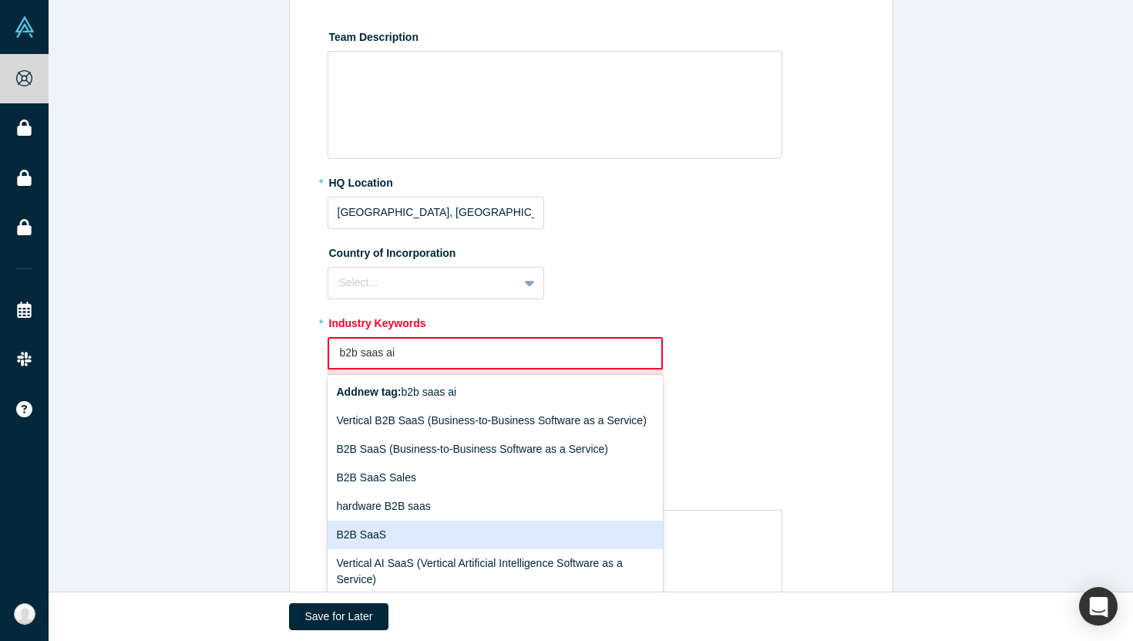
click at [446, 530] on div "B2B SaaS" at bounding box center [496, 534] width 336 height 29
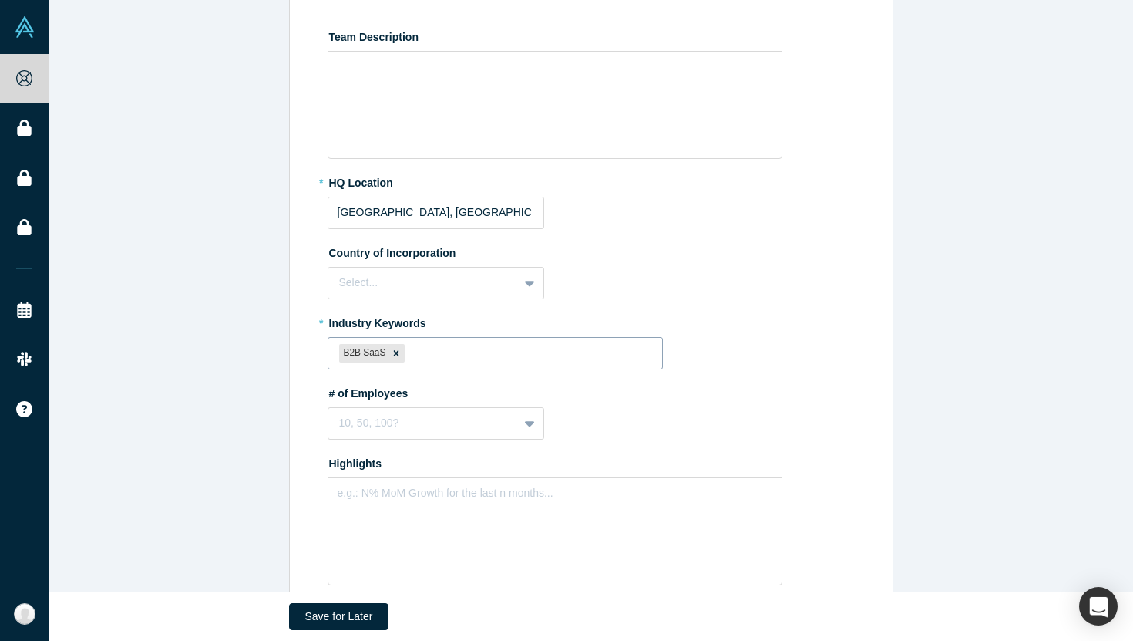
type input "f"
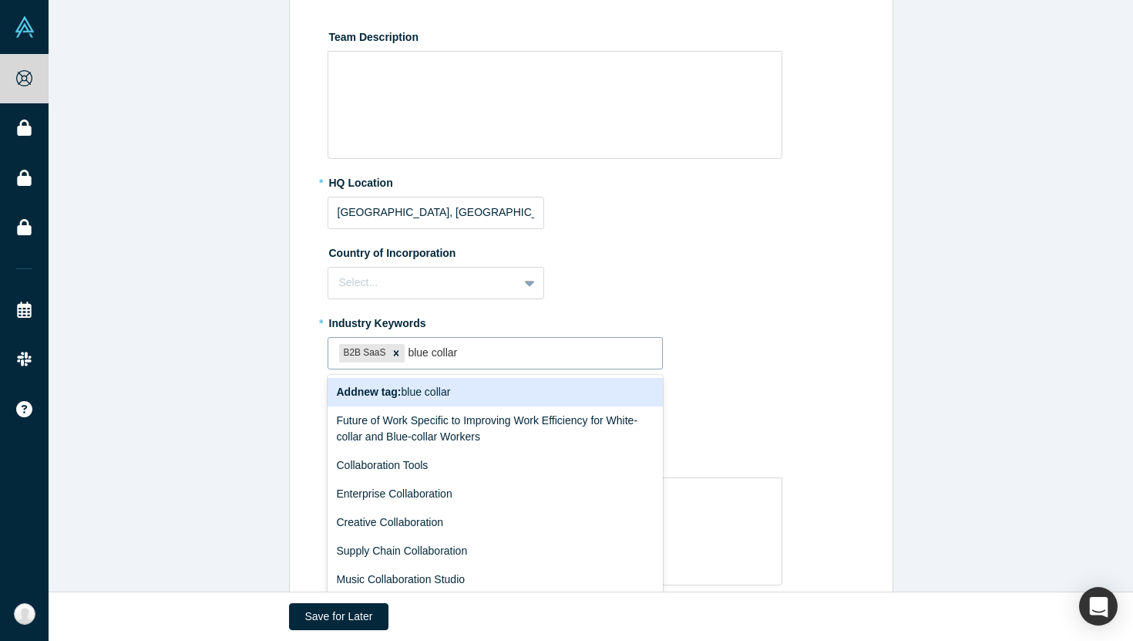
type input "blue collars"
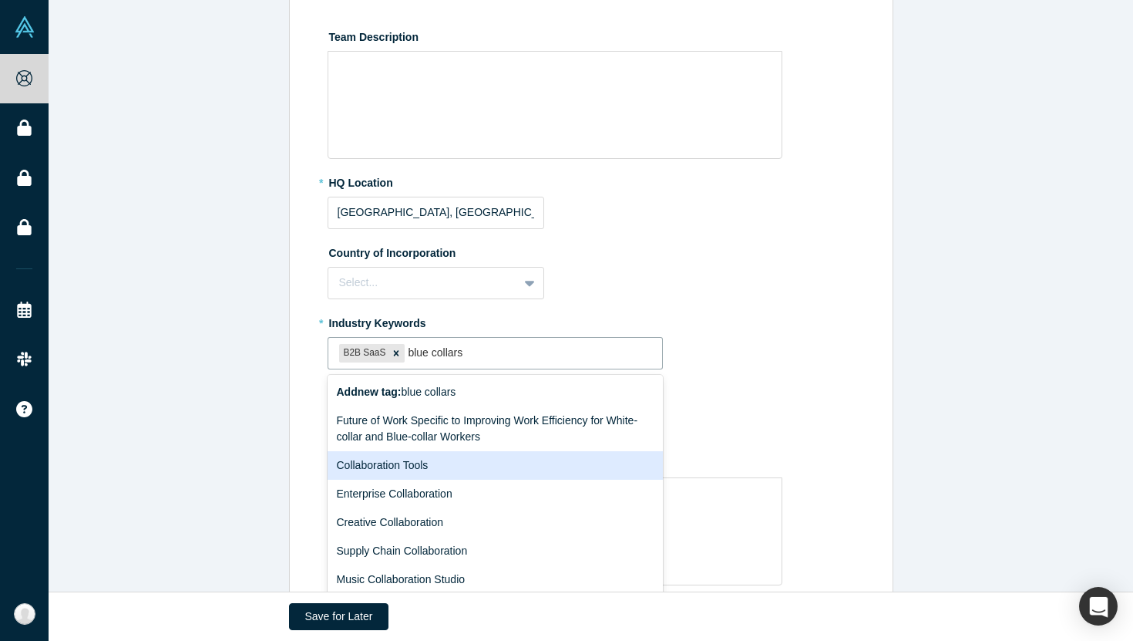
click at [414, 459] on div "Collaboration Tools" at bounding box center [496, 465] width 336 height 29
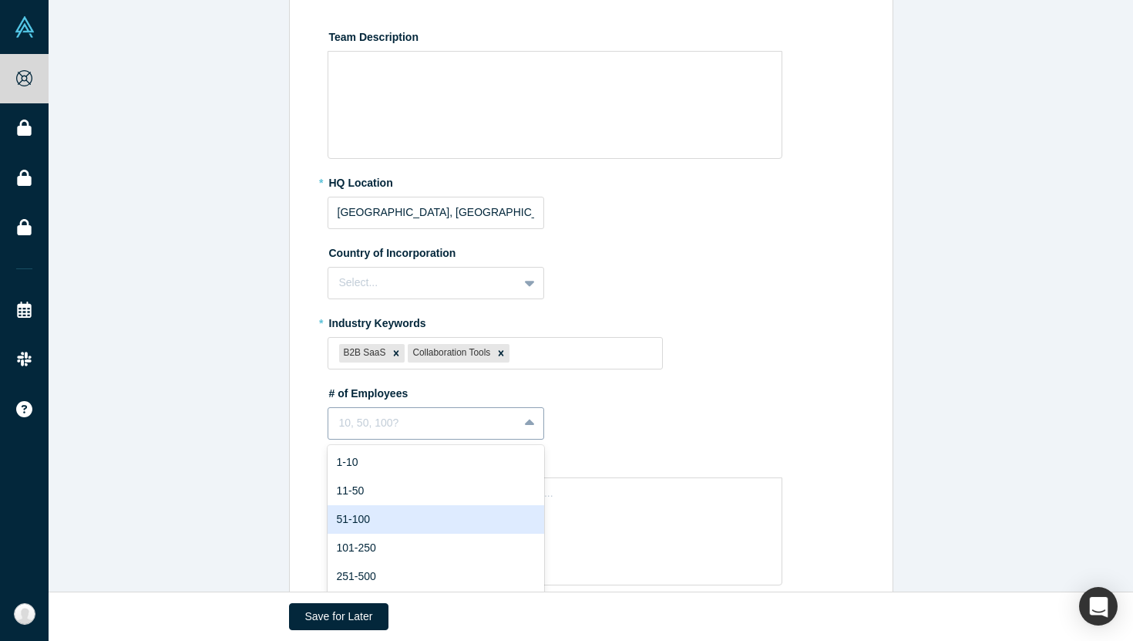
click at [416, 426] on div "51-100, 3 of 9. 9 results available. Use Up and Down to choose options, press E…" at bounding box center [436, 423] width 217 height 32
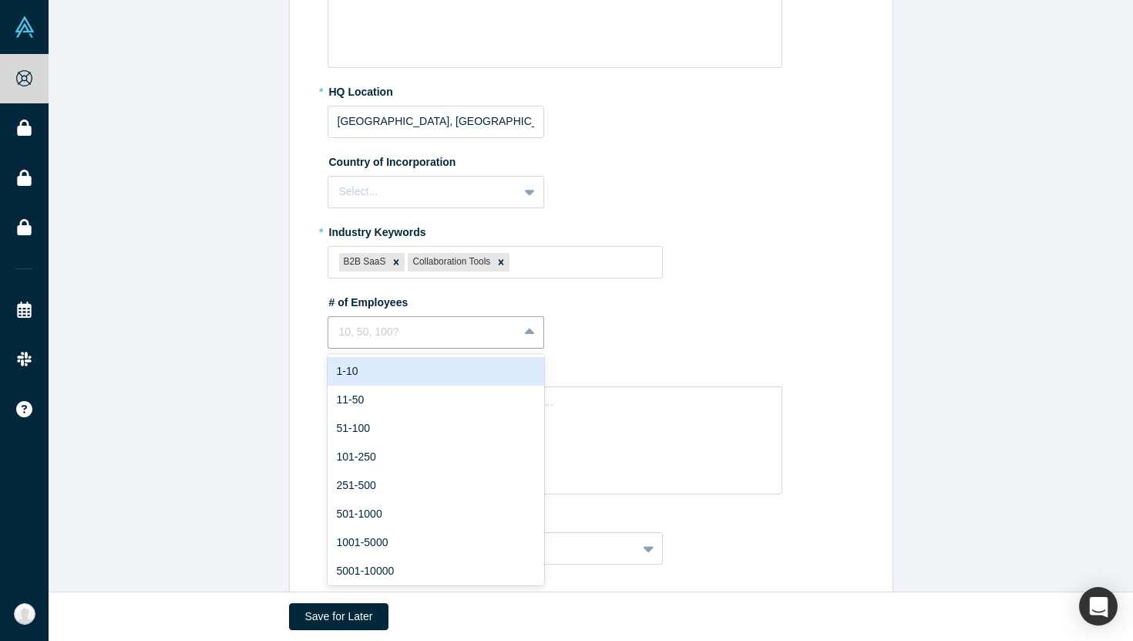
click at [414, 375] on div "1-10" at bounding box center [436, 371] width 217 height 29
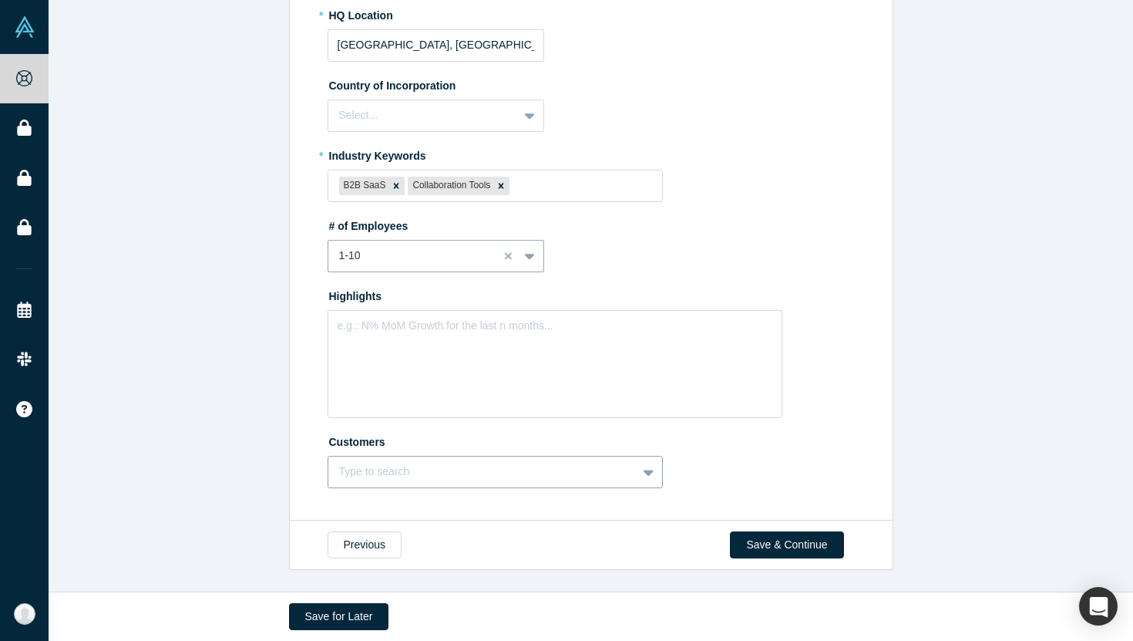
click at [444, 459] on div "Type to search" at bounding box center [496, 472] width 336 height 32
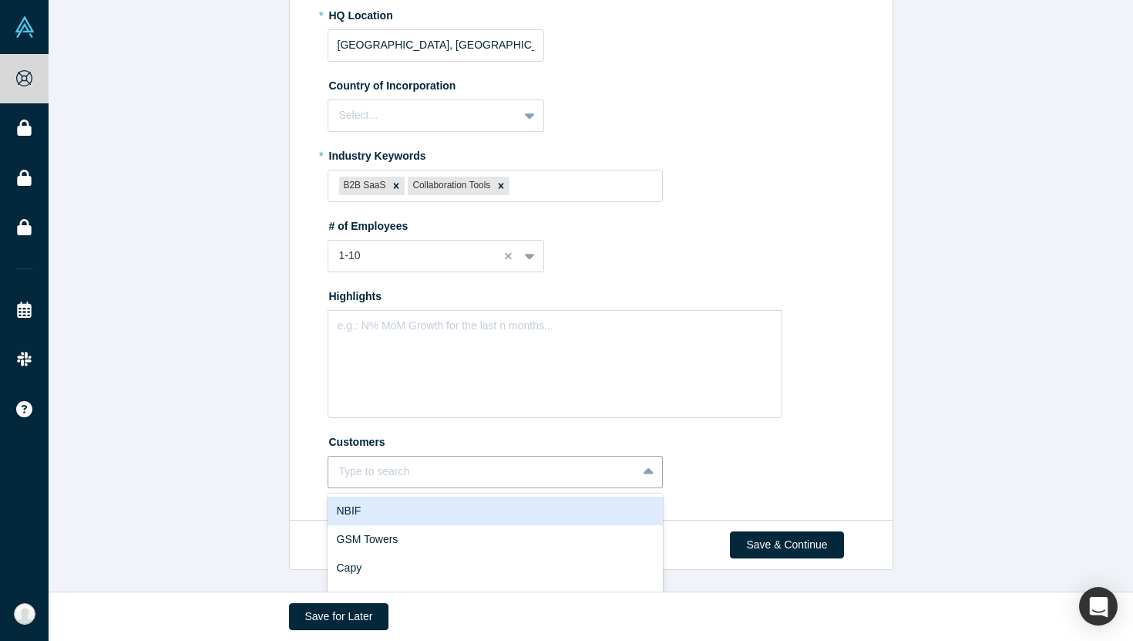
click at [268, 320] on div "Edit Overview * Summary Write summary... Please provide a description of your c…" at bounding box center [591, 40] width 1085 height 962
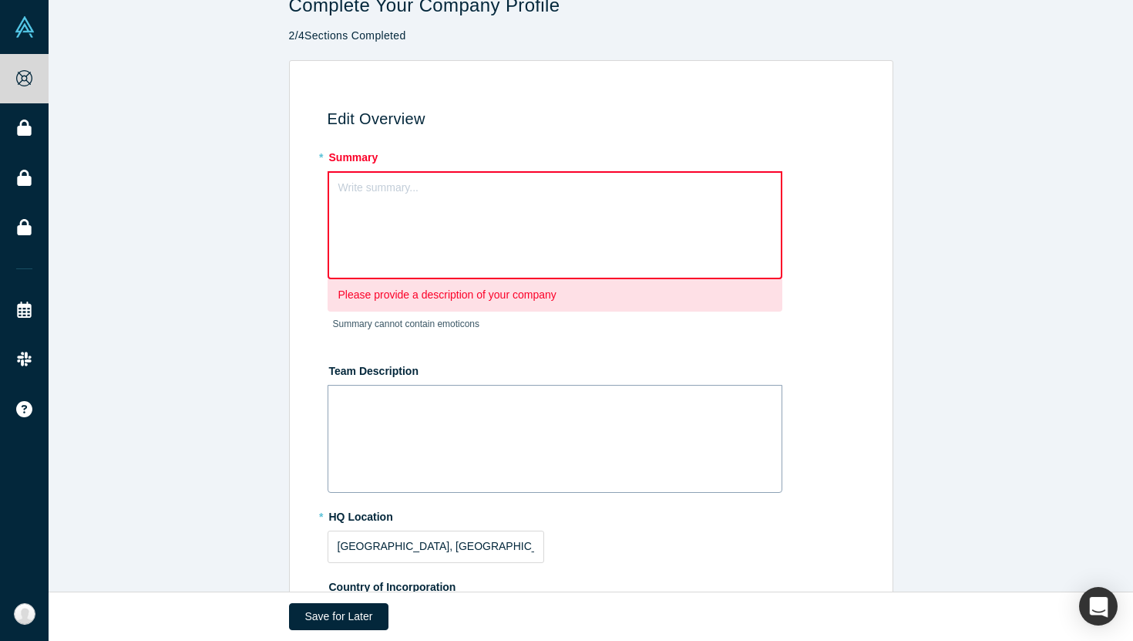
scroll to position [0, 0]
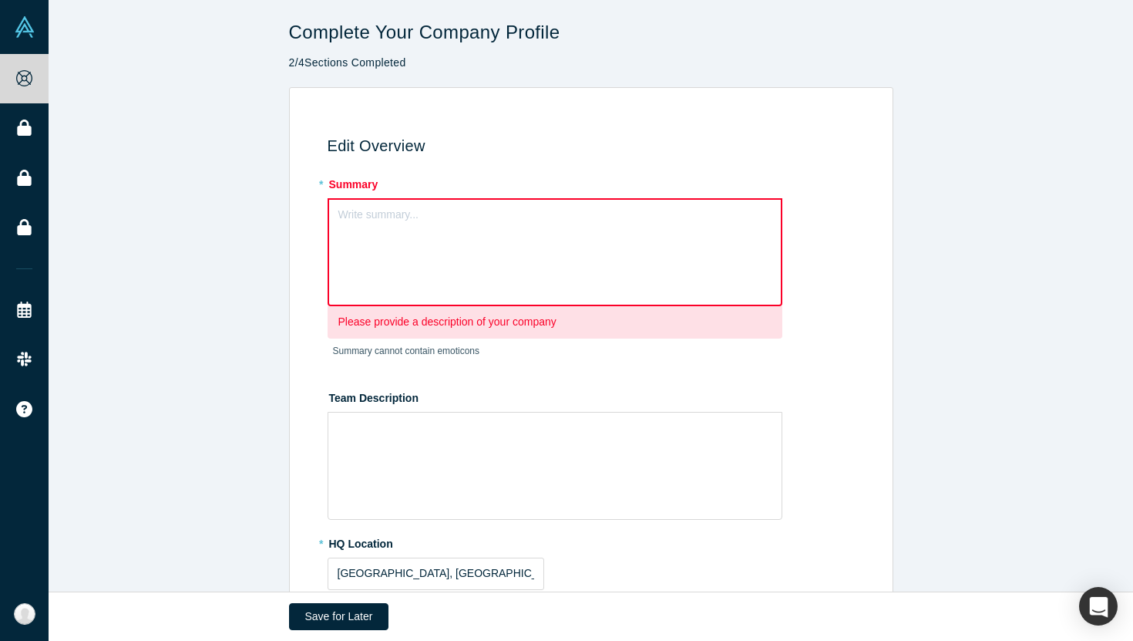
click at [433, 262] on div "Write summary..." at bounding box center [555, 252] width 455 height 108
click at [374, 146] on h3 "Edit Overview" at bounding box center [594, 145] width 533 height 19
click at [550, 234] on div "Write summary..." at bounding box center [555, 252] width 455 height 108
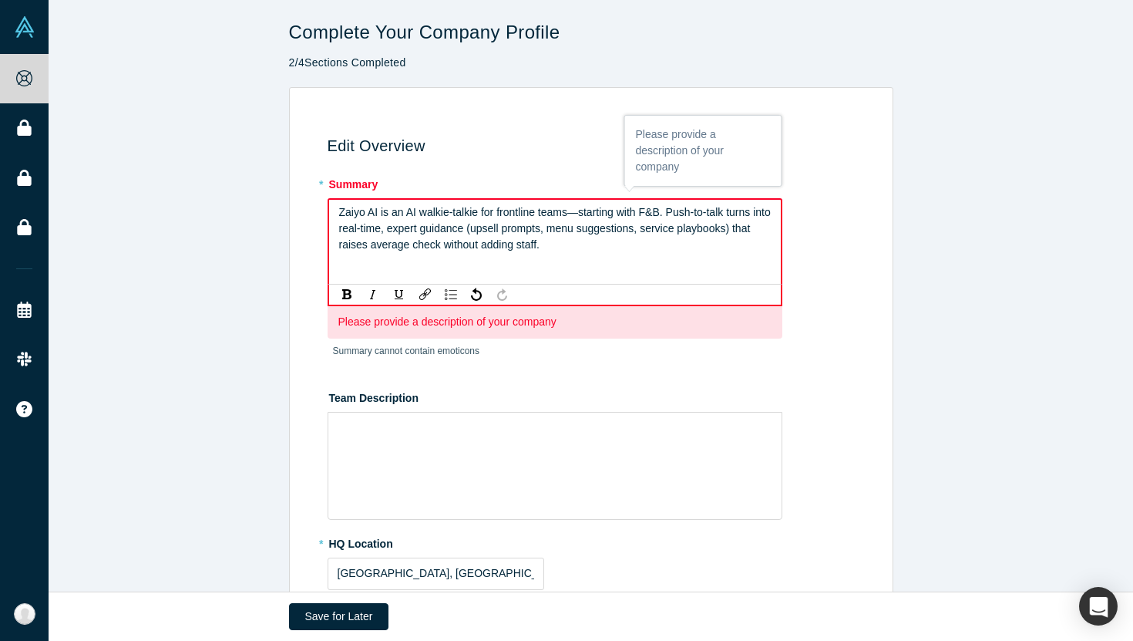
click at [573, 213] on span "Zaiyo AI is an AI walkie-talkie for frontline teams—starting with F&B. Push-to-…" at bounding box center [556, 228] width 435 height 45
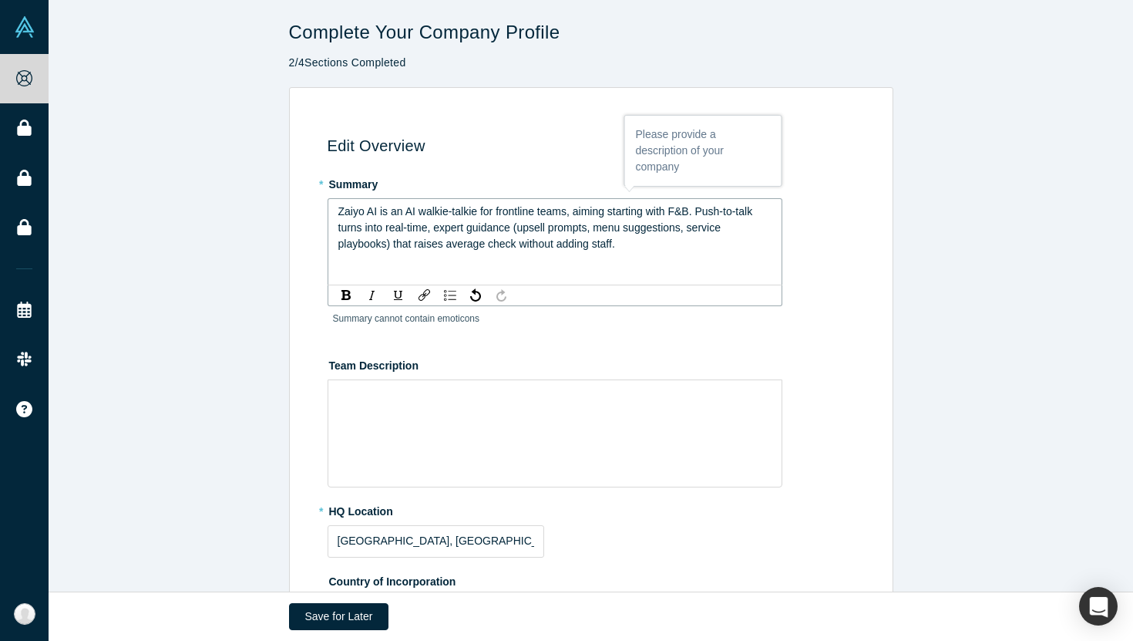
click at [634, 208] on span "Zaiyo AI is an AI walkie-talkie for frontline teams, aiming starting with F&B. …" at bounding box center [547, 227] width 418 height 45
drag, startPoint x: 611, startPoint y: 214, endPoint x: 668, endPoint y: 214, distance: 57.0
click at [668, 214] on span "Zaiyo AI is an AI walkie-talkie for frontline teams, aiming starting with F&B. …" at bounding box center [547, 227] width 418 height 45
click at [644, 209] on span "Zaiyo AI is an AI walkie-talkie for frontline teams, aiming at F&B. Push-to-tal…" at bounding box center [546, 227] width 416 height 45
click at [643, 229] on span "Zaiyo AI is an AI walkie-talkie for frontline teams, aiming at F&B industry fir…" at bounding box center [553, 227] width 430 height 45
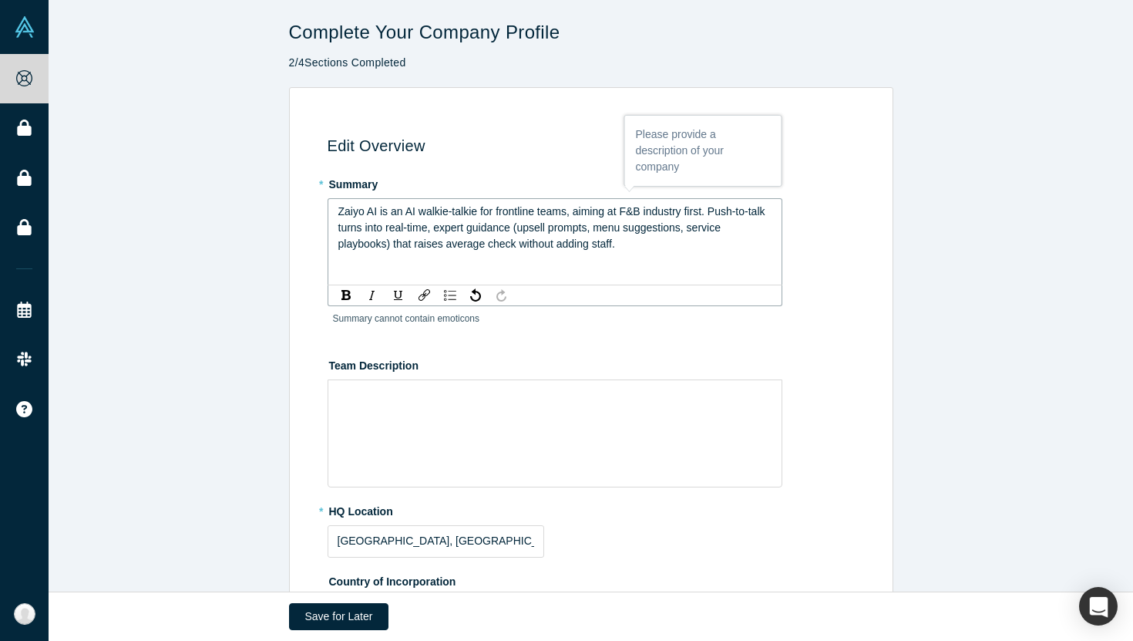
click at [371, 235] on div "Zaiyo AI is an AI walkie-talkie for frontline teams, aiming at F&B industry fir…" at bounding box center [555, 228] width 434 height 49
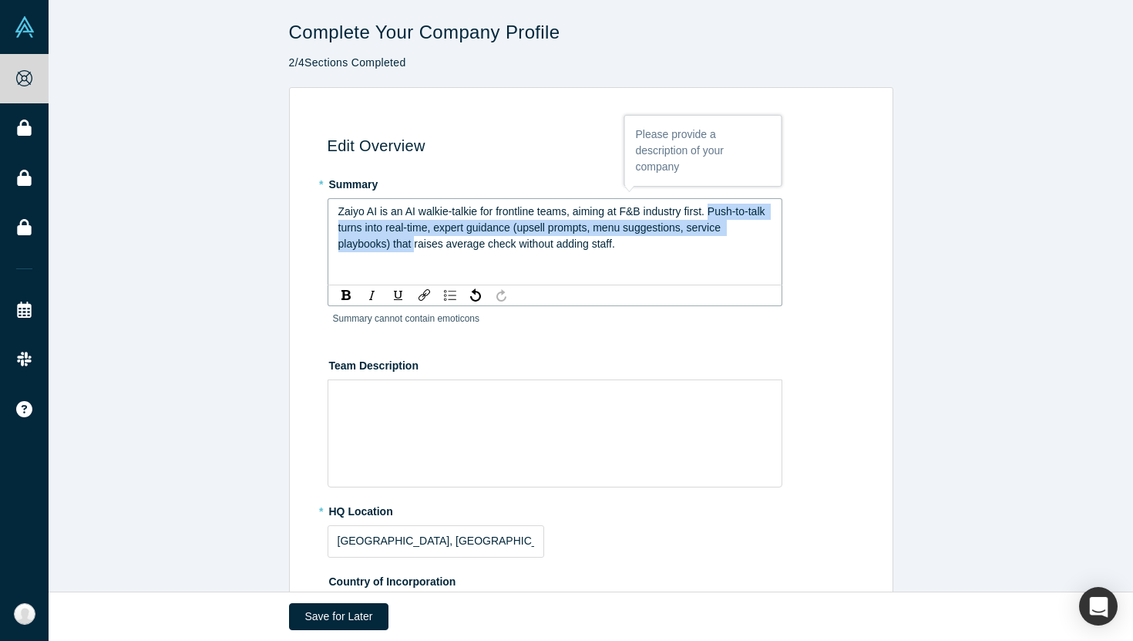
drag, startPoint x: 711, startPoint y: 214, endPoint x: 413, endPoint y: 243, distance: 298.9
click at [413, 243] on span "Zaiyo AI is an AI walkie-talkie for frontline teams, aiming at F&B industry fir…" at bounding box center [553, 227] width 430 height 45
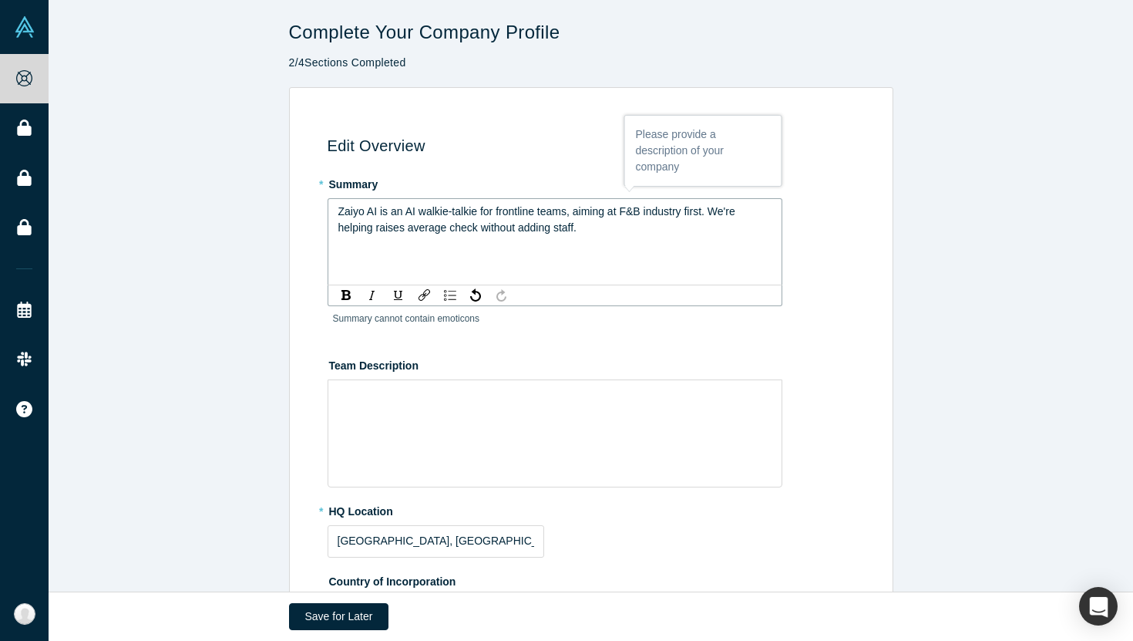
click at [393, 229] on span "Zaiyo AI is an AI walkie-talkie for frontline teams, aiming at F&B industry fir…" at bounding box center [538, 219] width 400 height 29
click at [401, 230] on span "Zaiyo AI is an AI walkie-talkie for frontline teams, aiming at F&B industry fir…" at bounding box center [538, 219] width 400 height 29
click at [474, 236] on div "Zaiyo AI is an AI walkie-talkie for frontline teams, aiming at F&B industry fir…" at bounding box center [555, 241] width 455 height 87
click at [483, 224] on span "Zaiyo AI is an AI walkie-talkie for frontline teams, aiming at F&B industry fir…" at bounding box center [538, 219] width 400 height 29
click at [591, 231] on div "Zaiyo AI is an AI walkie-talkie for frontline teams, aiming at F&B industry fir…" at bounding box center [555, 220] width 434 height 32
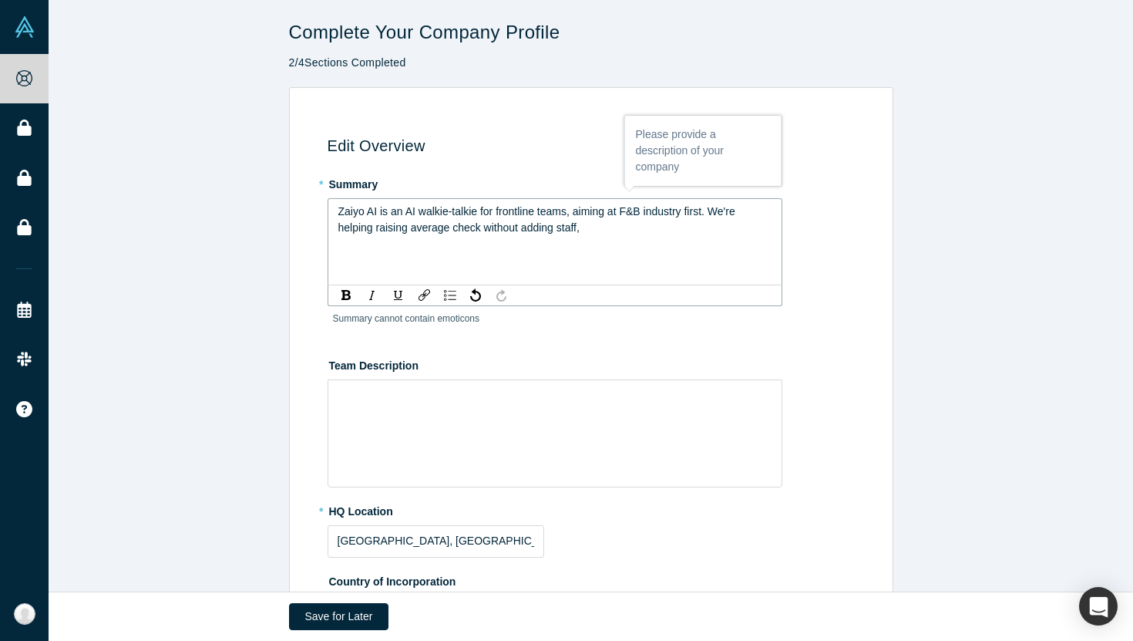
click at [479, 228] on span "Zaiyo AI is an AI walkie-talkie for frontline teams, aiming at F&B industry fir…" at bounding box center [538, 219] width 400 height 29
drag, startPoint x: 481, startPoint y: 233, endPoint x: 622, endPoint y: 234, distance: 141.1
click at [622, 234] on div "Zaiyo AI is an AI walkie-talkie for frontline teams, aiming at F&B industry fir…" at bounding box center [555, 220] width 434 height 32
click at [649, 244] on div "Zaiyo AI is an AI walkie-talkie for frontline teams, aiming at F&B industry fir…" at bounding box center [555, 241] width 455 height 87
click at [641, 234] on div "Zaiyo AI is an AI walkie-talkie for frontline teams, aiming at F&B industry fir…" at bounding box center [555, 220] width 434 height 32
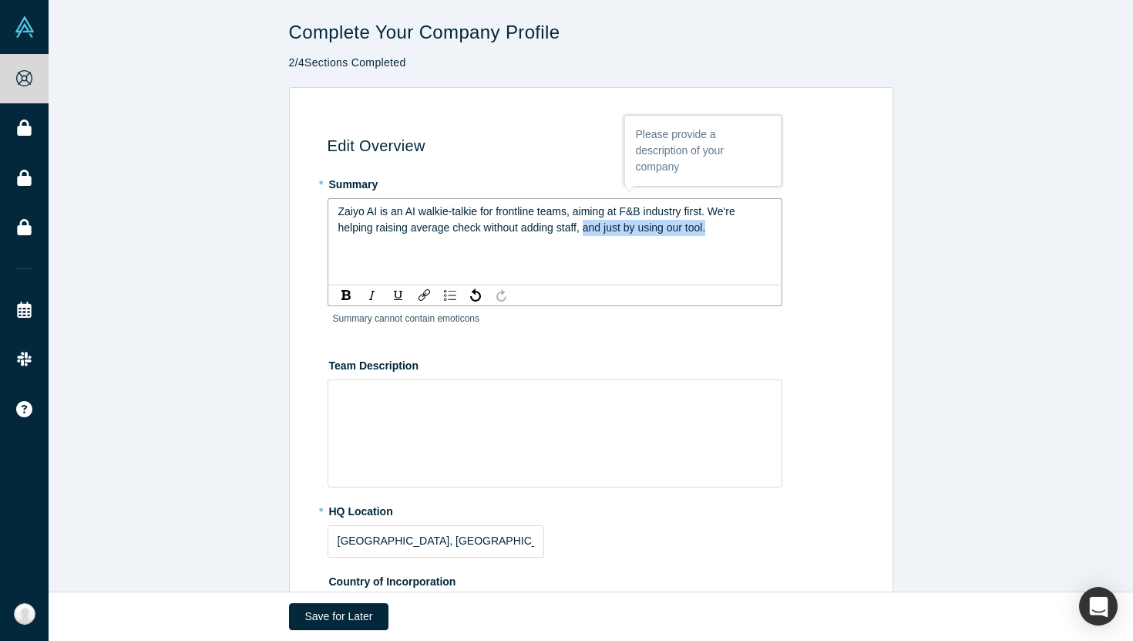
drag, startPoint x: 584, startPoint y: 229, endPoint x: 729, endPoint y: 234, distance: 145.0
click at [729, 234] on div "Zaiyo AI is an AI walkie-talkie for frontline teams, aiming at F&B industry fir…" at bounding box center [555, 220] width 434 height 32
click at [586, 230] on span "Zaiyo AI is an AI walkie-talkie for frontline teams, aiming at F&B industry fir…" at bounding box center [546, 227] width 417 height 45
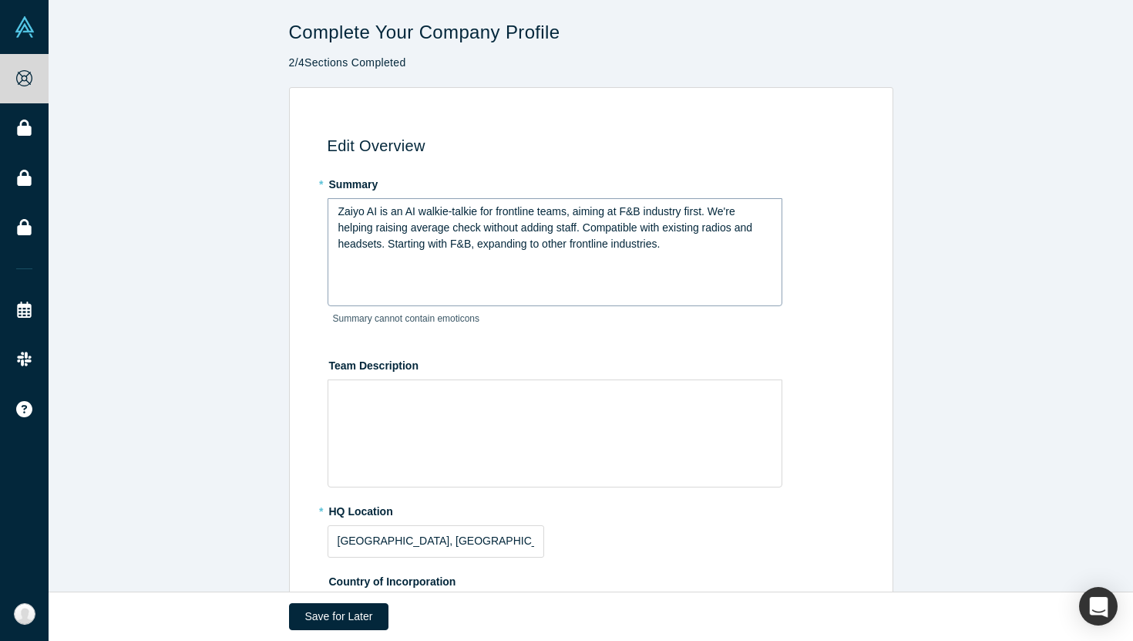
click at [692, 254] on div "Zaiyo AI is an AI walkie-talkie for frontline teams, aiming at F&B industry fir…" at bounding box center [555, 252] width 455 height 108
click at [394, 252] on div "Zaiyo AI is an AI walkie-talkie for frontline teams, aiming at F&B industry fir…" at bounding box center [555, 252] width 455 height 108
click at [476, 237] on div "Zaiyo AI is an AI walkie-talkie for frontline teams, aiming at F&B industry fir…" at bounding box center [555, 228] width 434 height 49
click at [685, 243] on div "Zaiyo AI is an AI walkie-talkie for frontline teams, aiming at F&B industry fir…" at bounding box center [555, 228] width 434 height 49
click at [584, 346] on fieldset "* Summary Zaiyo AI is an AI walkie-talkie for frontline teams, aiming at F&B in…" at bounding box center [594, 582] width 533 height 823
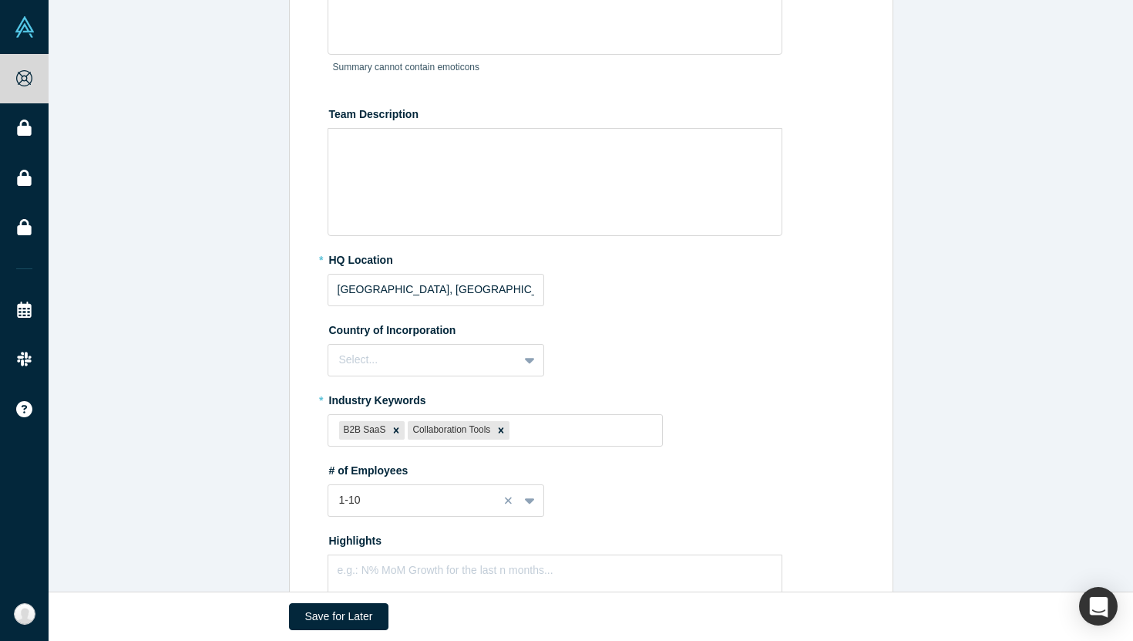
scroll to position [258, 0]
